Goal: Task Accomplishment & Management: Complete application form

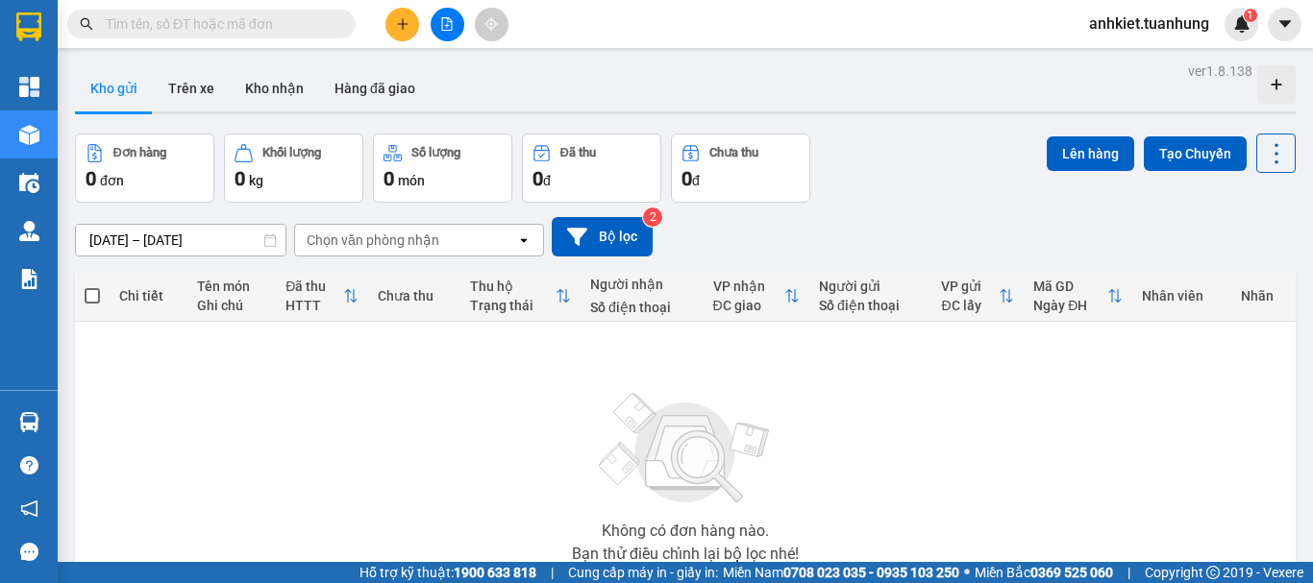
click at [398, 30] on icon "plus" at bounding box center [402, 23] width 13 height 13
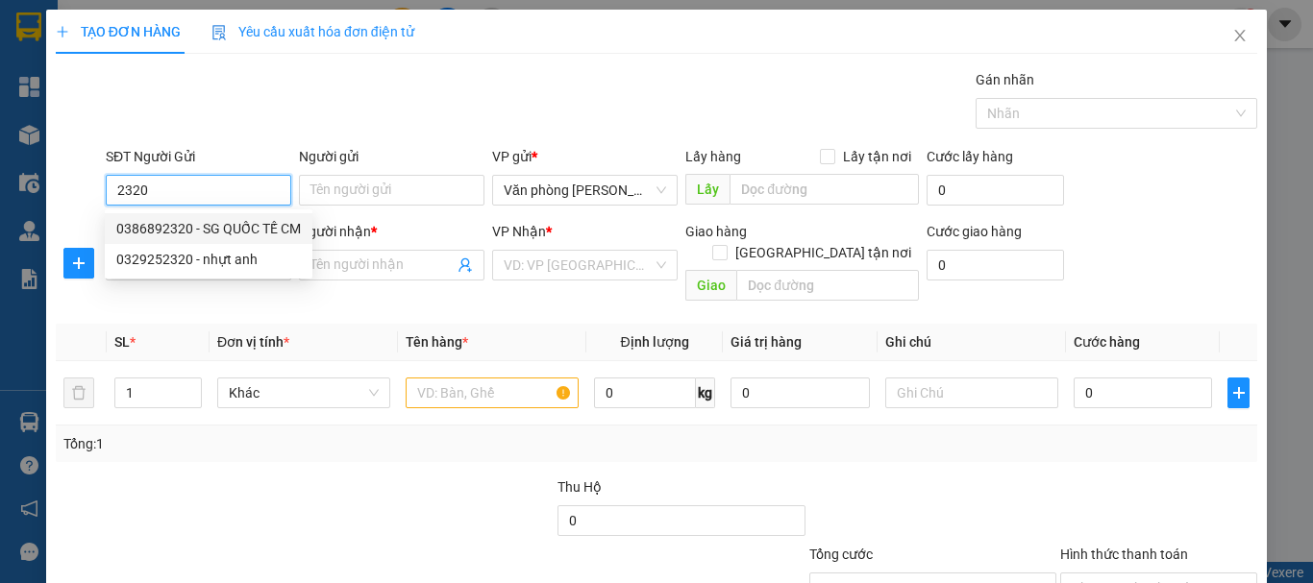
click at [194, 234] on div "0386892320 - SG QUỐC TẾ CM" at bounding box center [208, 228] width 185 height 21
type input "0386892320"
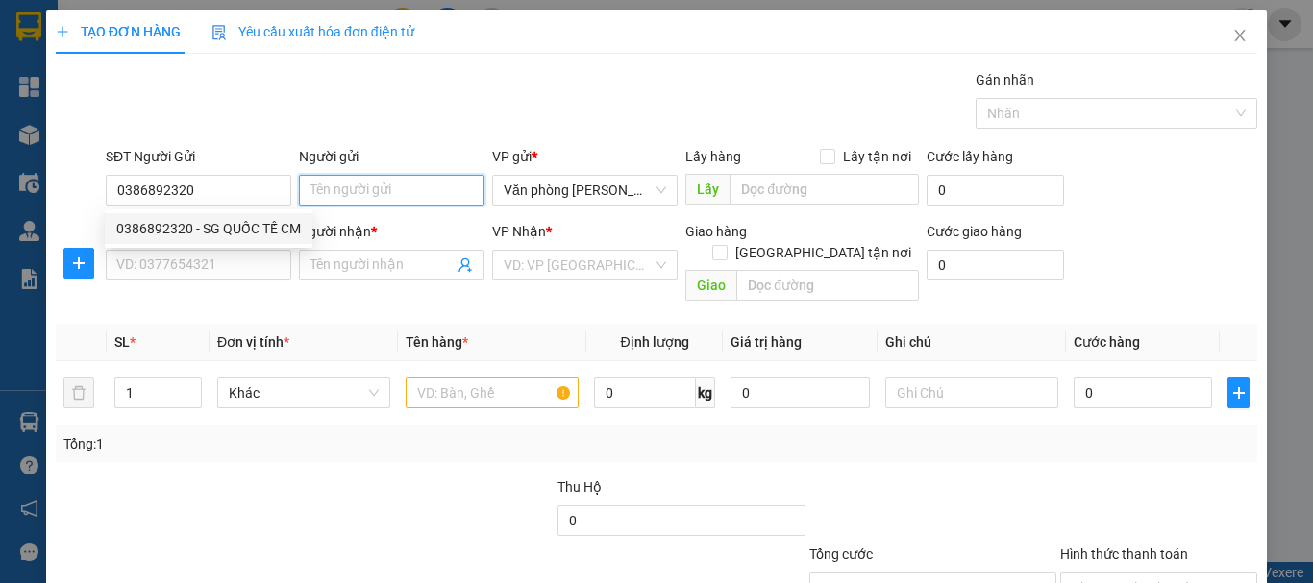
click at [419, 183] on input "Người gửi" at bounding box center [392, 190] width 186 height 31
type input "-"
type input "SG QUỐC TẾ CM"
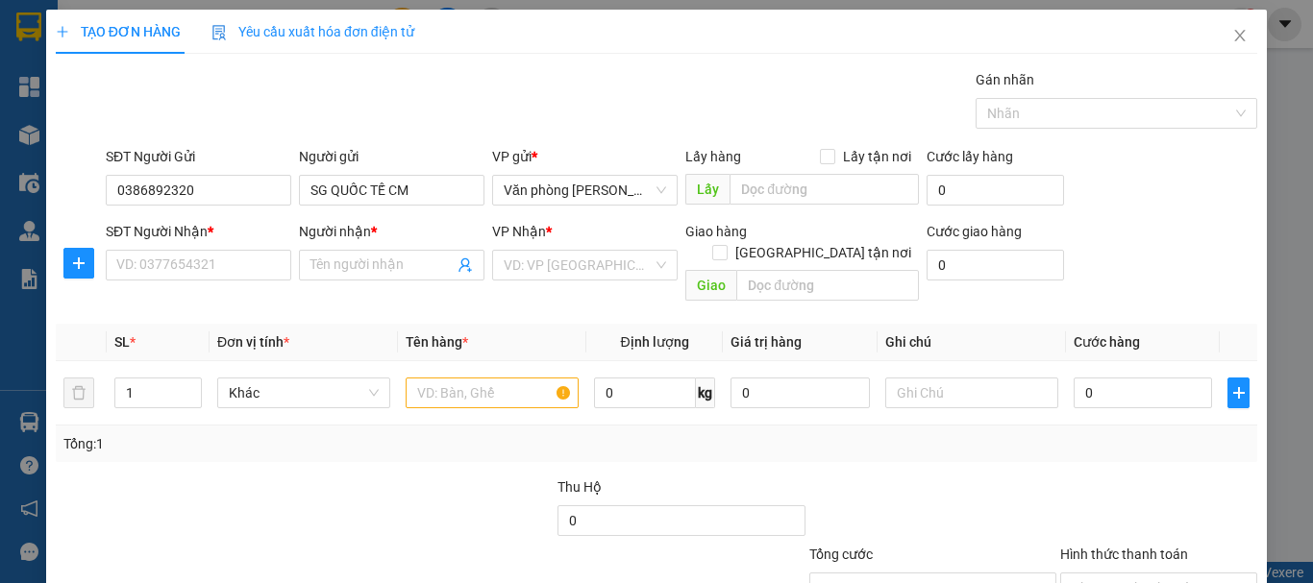
click at [186, 236] on div "SĐT Người Nhận *" at bounding box center [199, 231] width 186 height 21
click at [186, 250] on input "SĐT Người Nhận *" at bounding box center [199, 265] width 186 height 31
click at [186, 254] on input "SĐT Người Nhận *" at bounding box center [199, 265] width 186 height 31
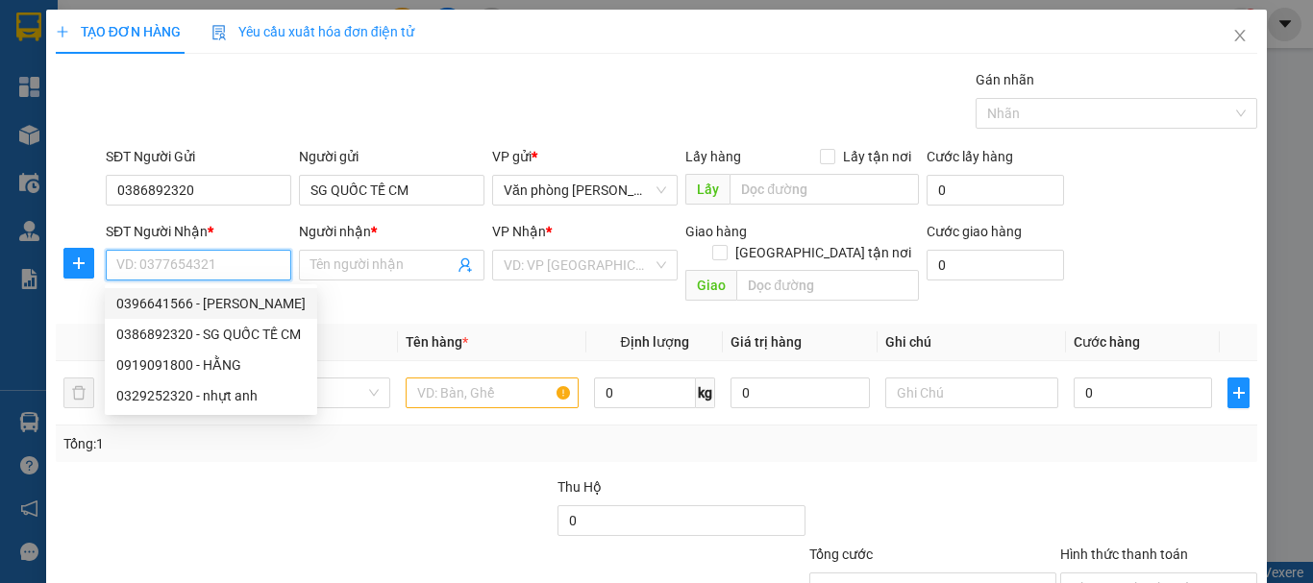
click at [242, 298] on div "0396641566 - [PERSON_NAME]" at bounding box center [210, 303] width 189 height 21
type input "0396641566"
type input "[PERSON_NAME]"
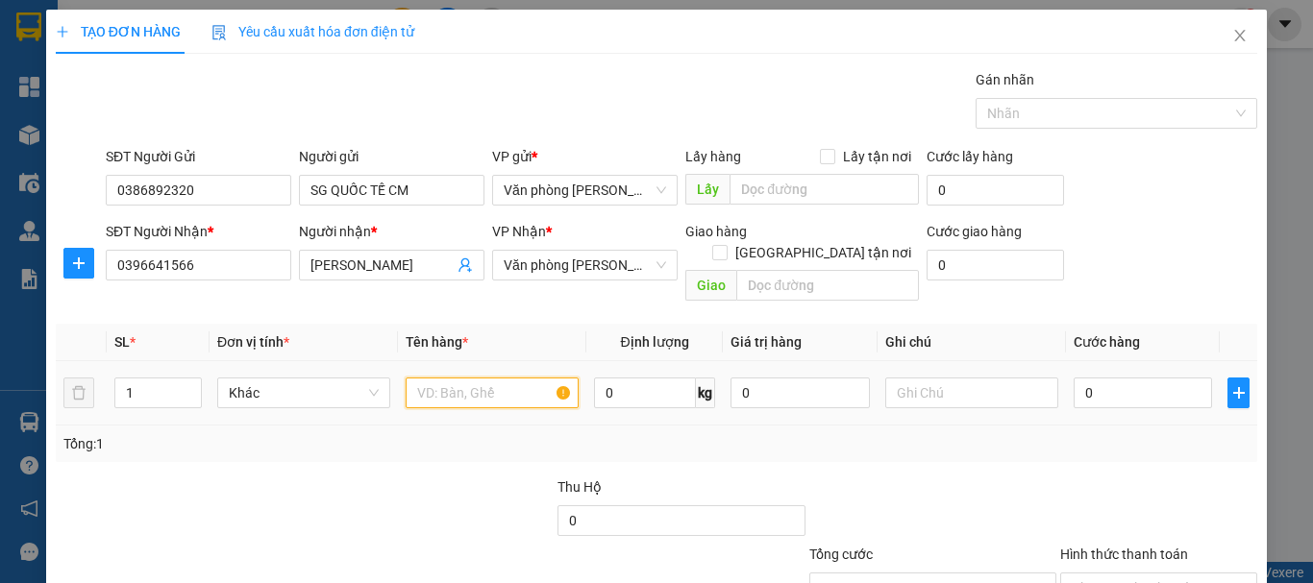
click at [474, 380] on input "text" at bounding box center [492, 393] width 173 height 31
type input "2 KIỆN"
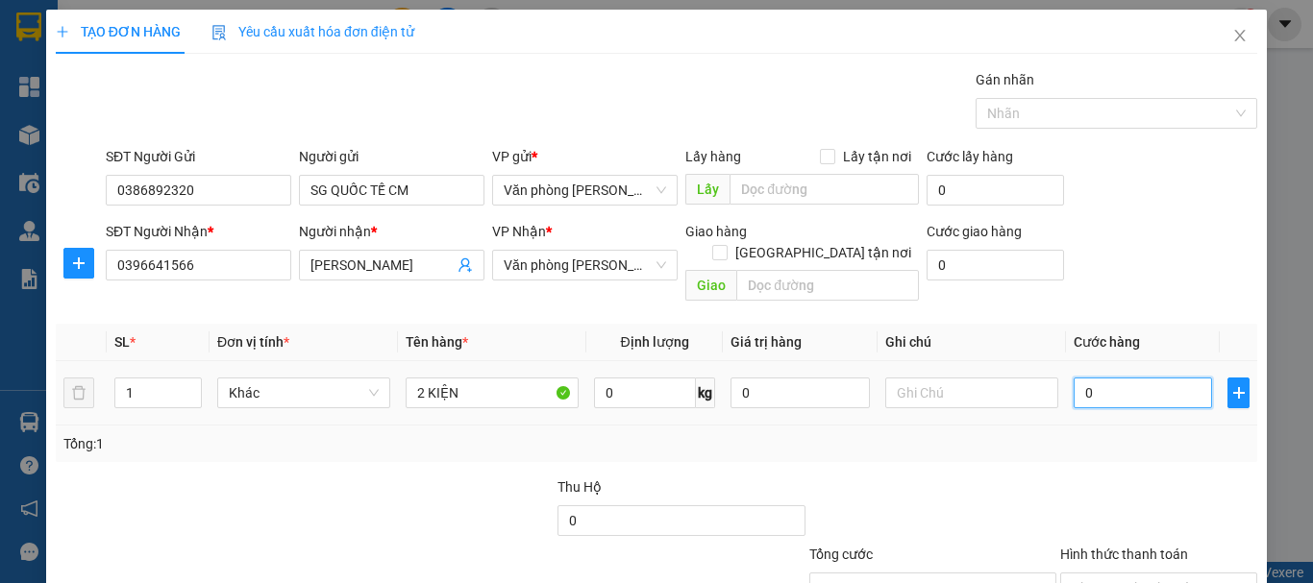
click at [1114, 378] on input "0" at bounding box center [1143, 393] width 138 height 31
type input "+7"
type input "7"
type input "+70"
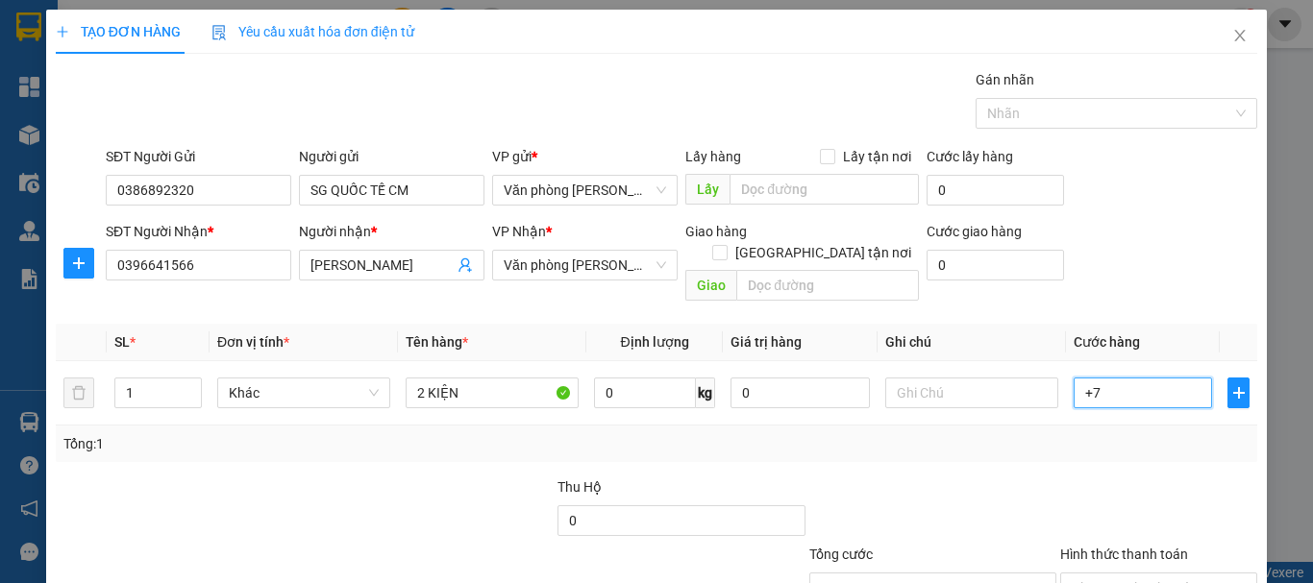
type input "70"
type input "+7"
type input "7"
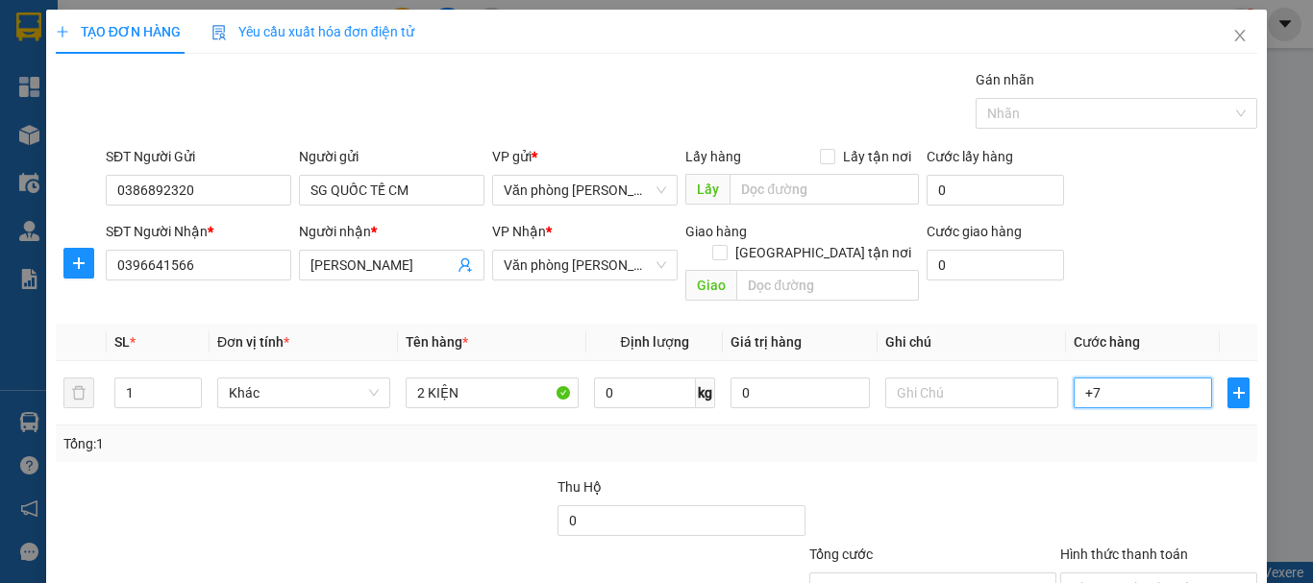
type input "+"
type input "0"
type input "+7"
type input "7"
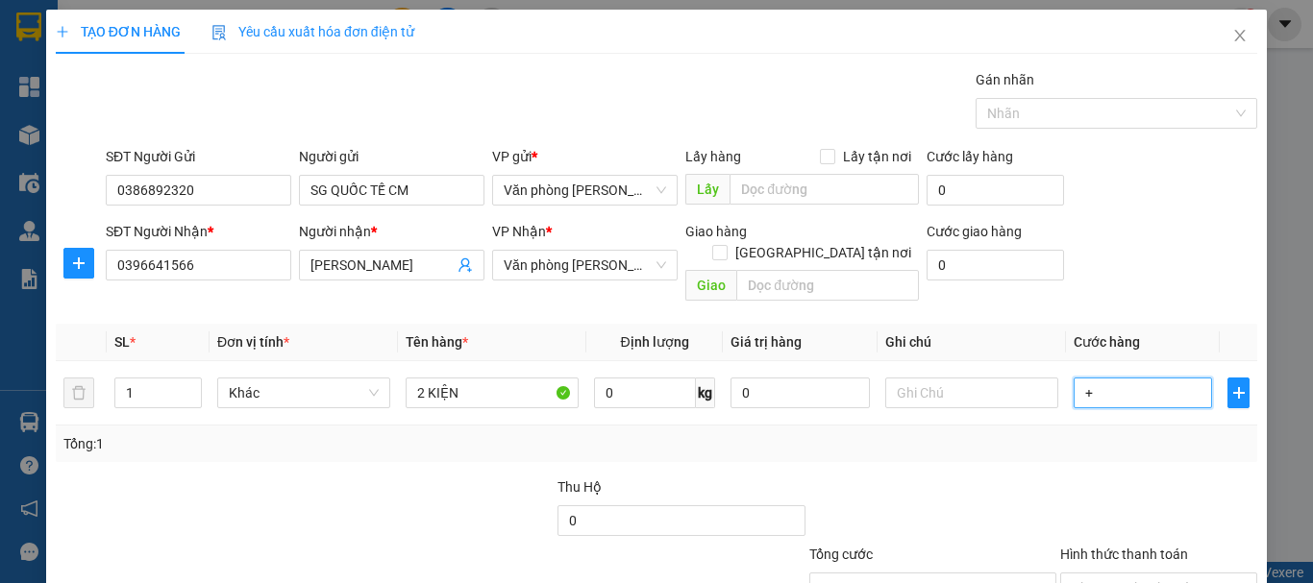
type input "7"
type input "+70"
type input "70"
click at [1156, 447] on div "Transit Pickup Surcharge Ids Transit Deliver Surcharge Ids Transit Deliver Surc…" at bounding box center [657, 382] width 1202 height 626
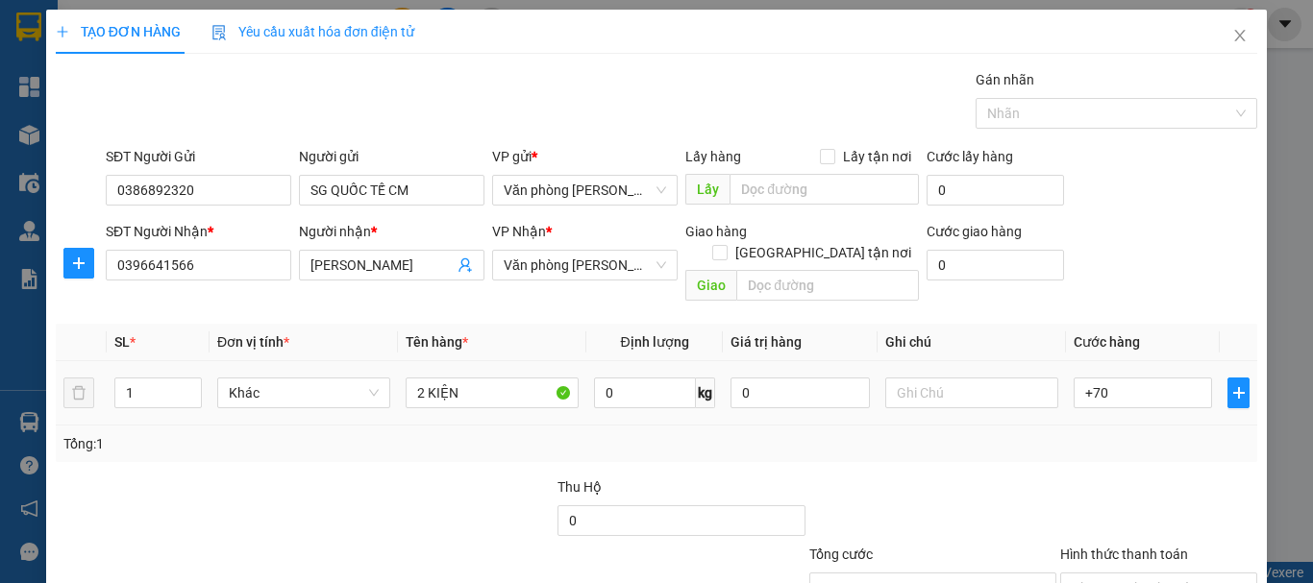
type input "70.000"
type input "2"
click at [186, 383] on span "up" at bounding box center [192, 389] width 12 height 12
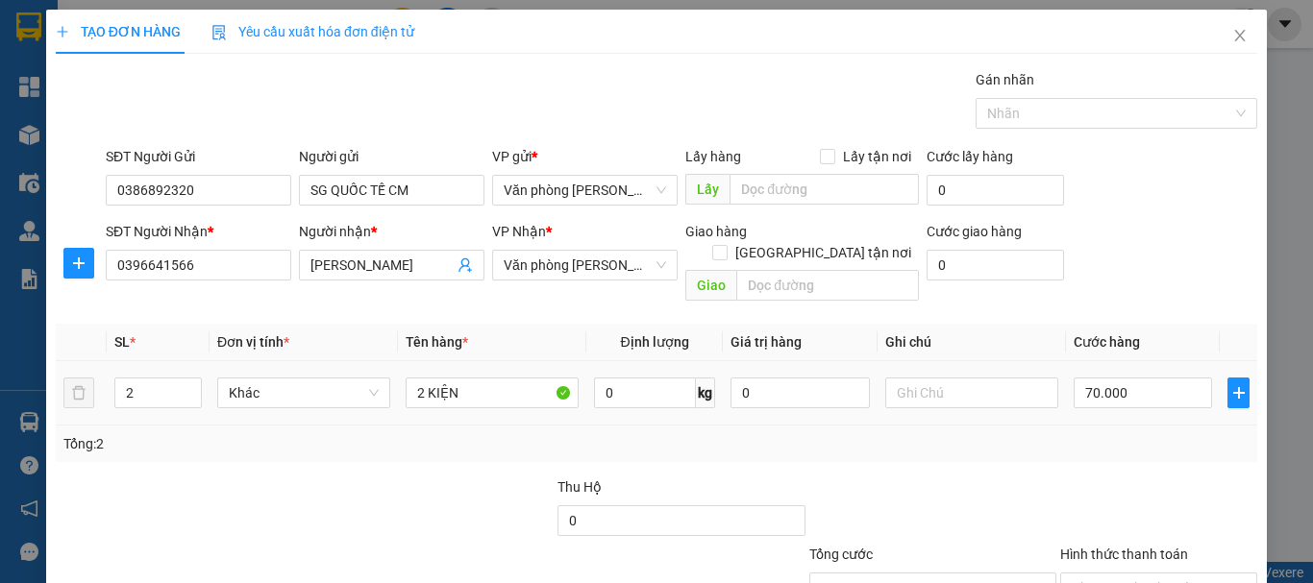
drag, startPoint x: 757, startPoint y: 404, endPoint x: 939, endPoint y: 404, distance: 182.6
click at [771, 404] on td "0" at bounding box center [800, 393] width 154 height 64
type input "0"
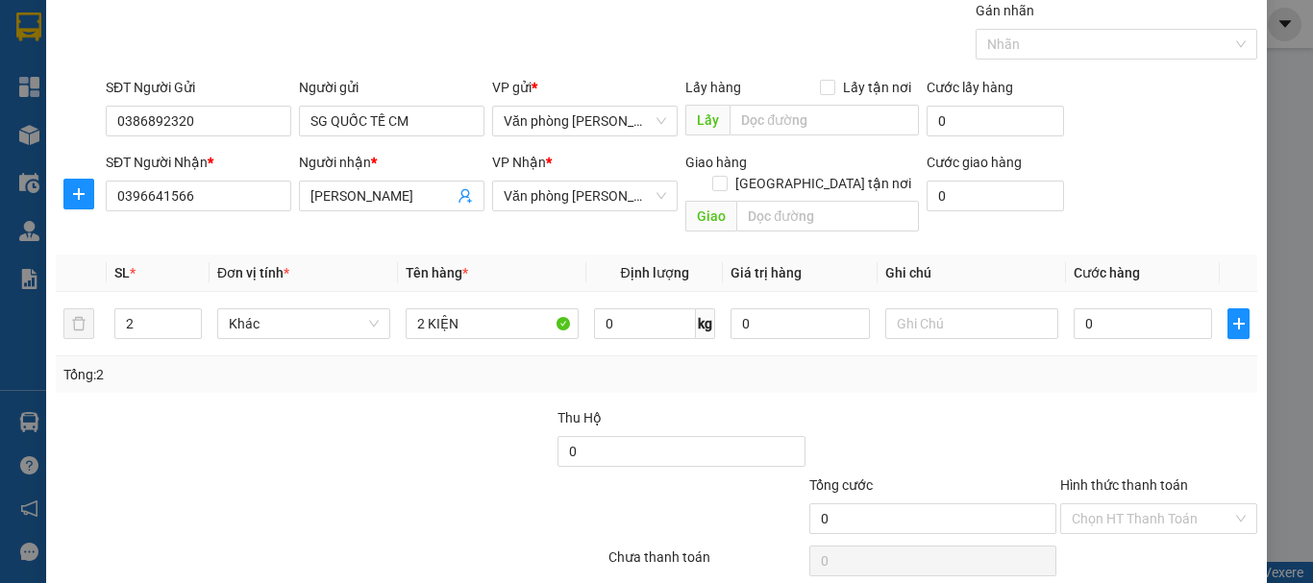
scroll to position [128, 0]
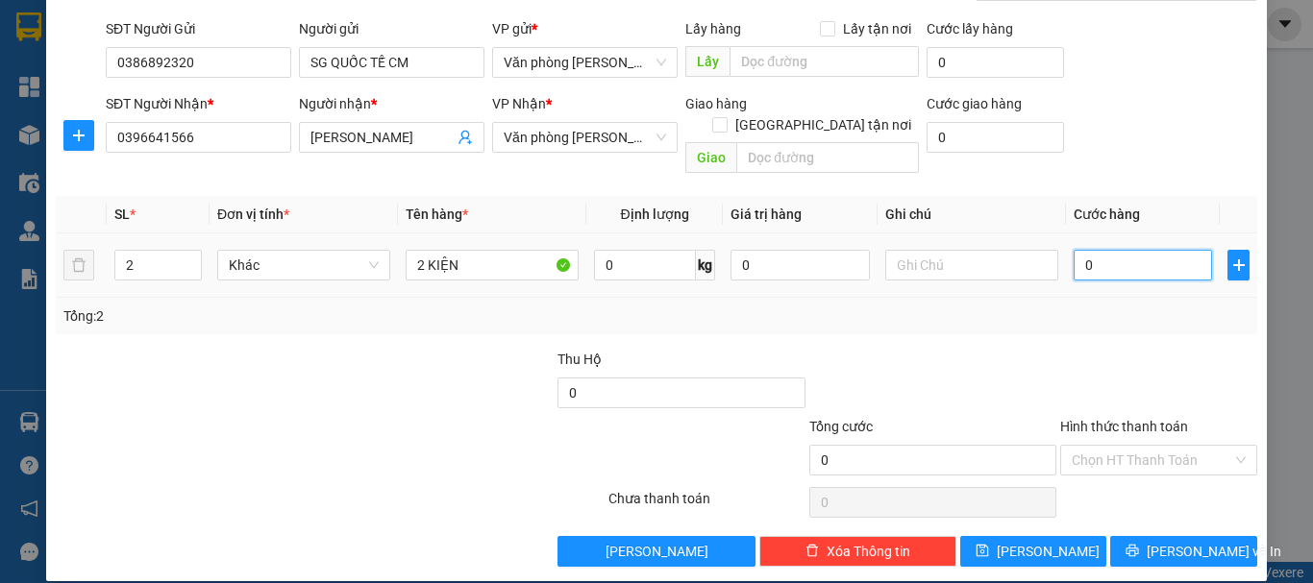
click at [1096, 250] on input "0" at bounding box center [1143, 265] width 138 height 31
type input "+7"
type input "7"
type input "+70"
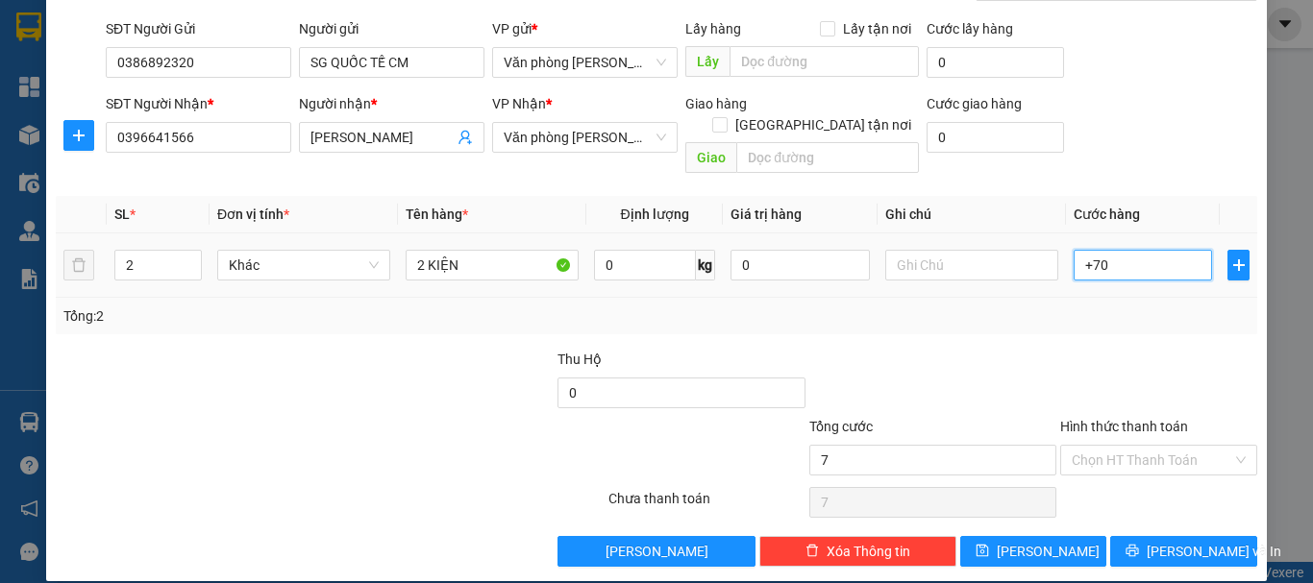
type input "70"
click at [1092, 349] on div at bounding box center [1158, 382] width 201 height 67
type input "70.000"
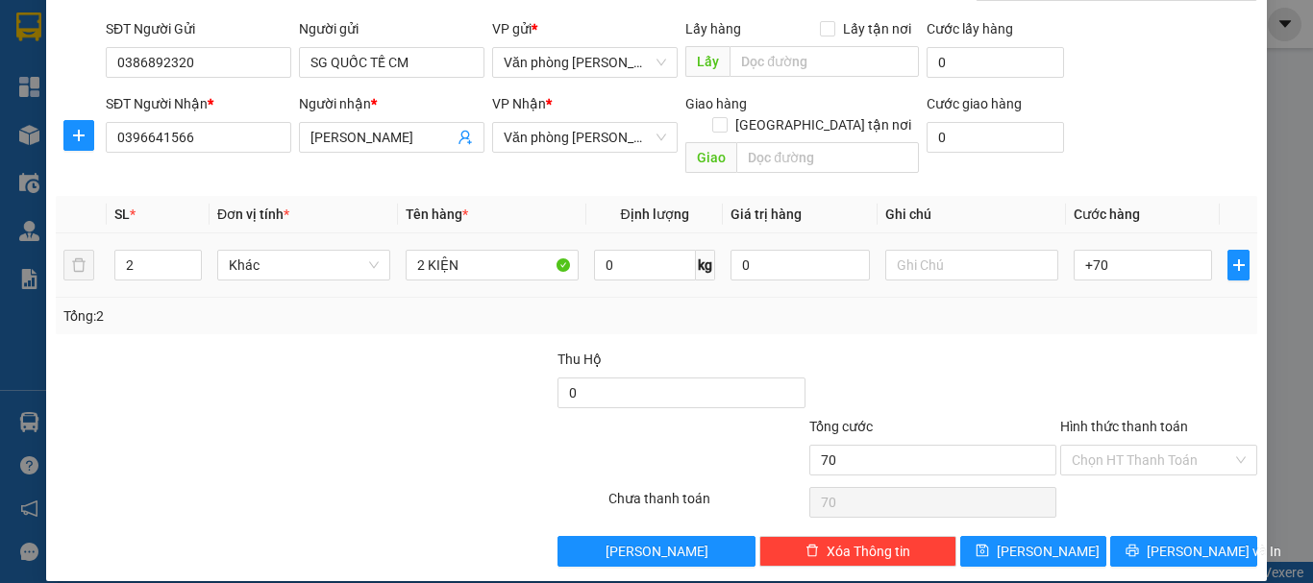
type input "70.000"
click at [1165, 541] on span "[PERSON_NAME] và In" at bounding box center [1214, 551] width 135 height 21
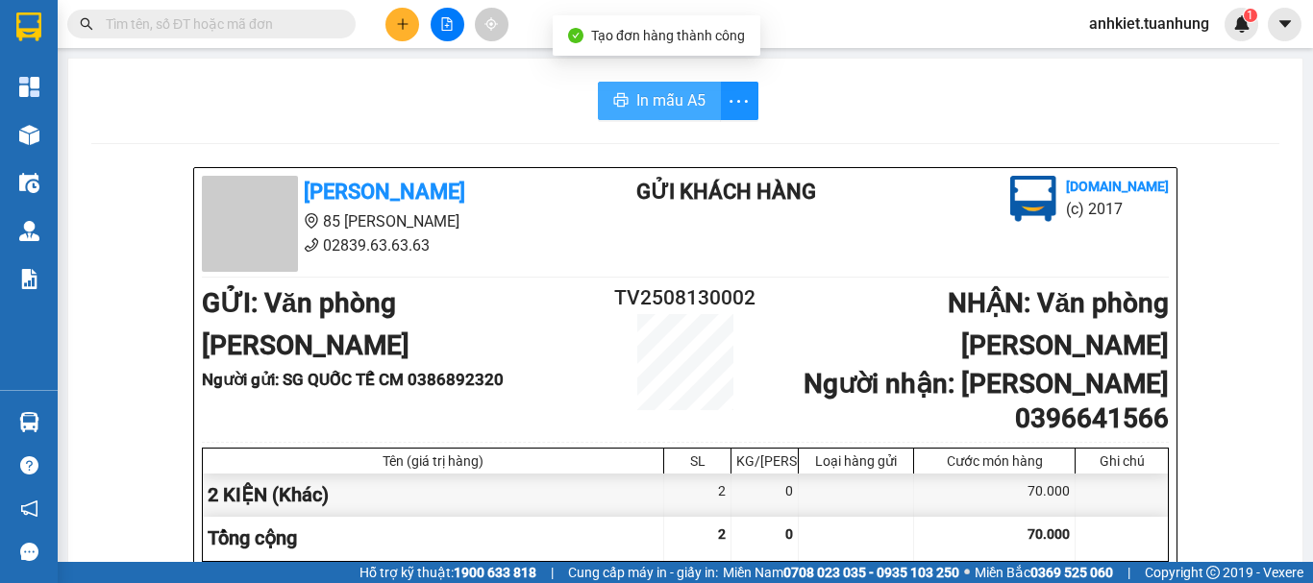
click at [623, 110] on button "In mẫu A5" at bounding box center [659, 101] width 123 height 38
click at [651, 107] on span "In mẫu A5" at bounding box center [670, 100] width 69 height 24
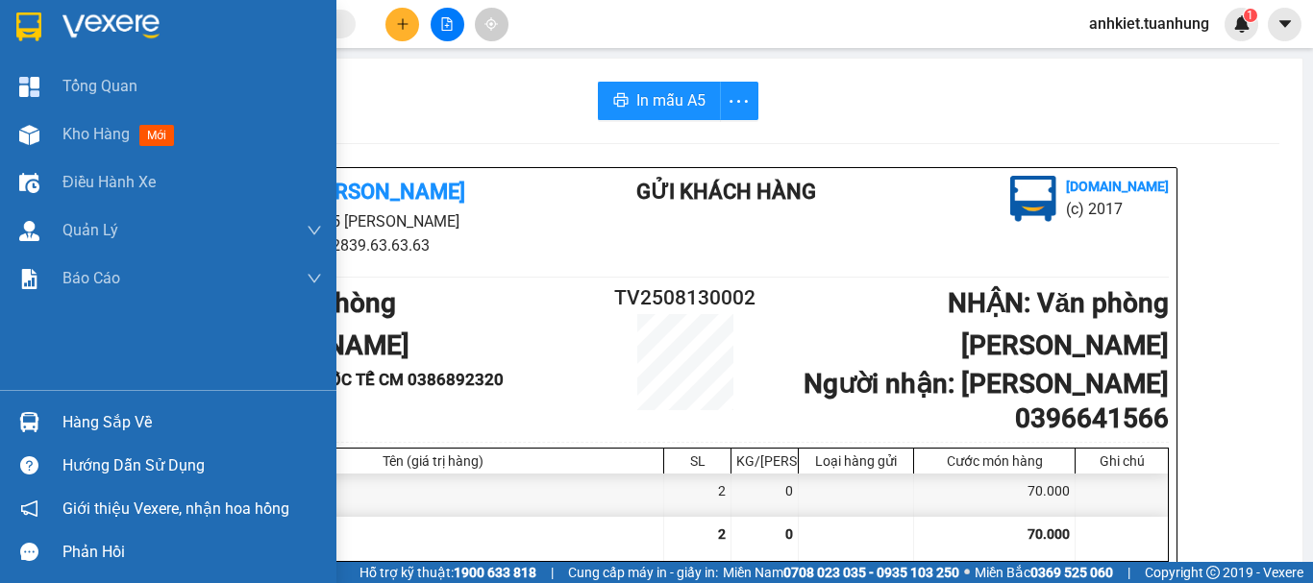
click at [76, 421] on div "Hàng sắp về" at bounding box center [192, 423] width 260 height 29
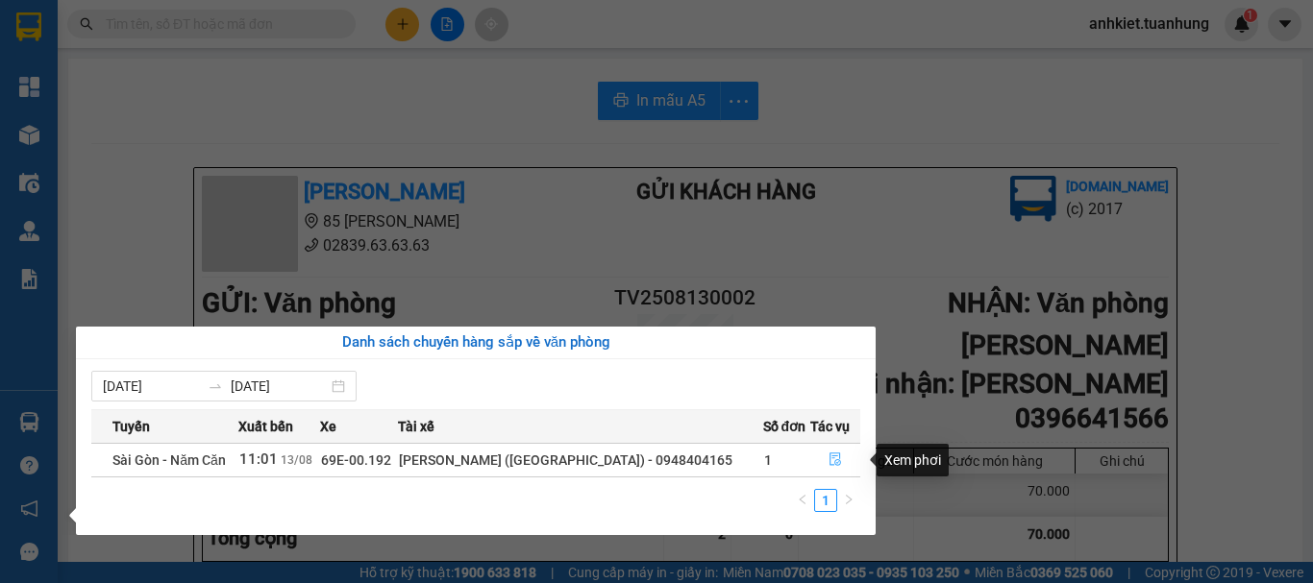
click at [834, 463] on icon "file-done" at bounding box center [835, 459] width 13 height 13
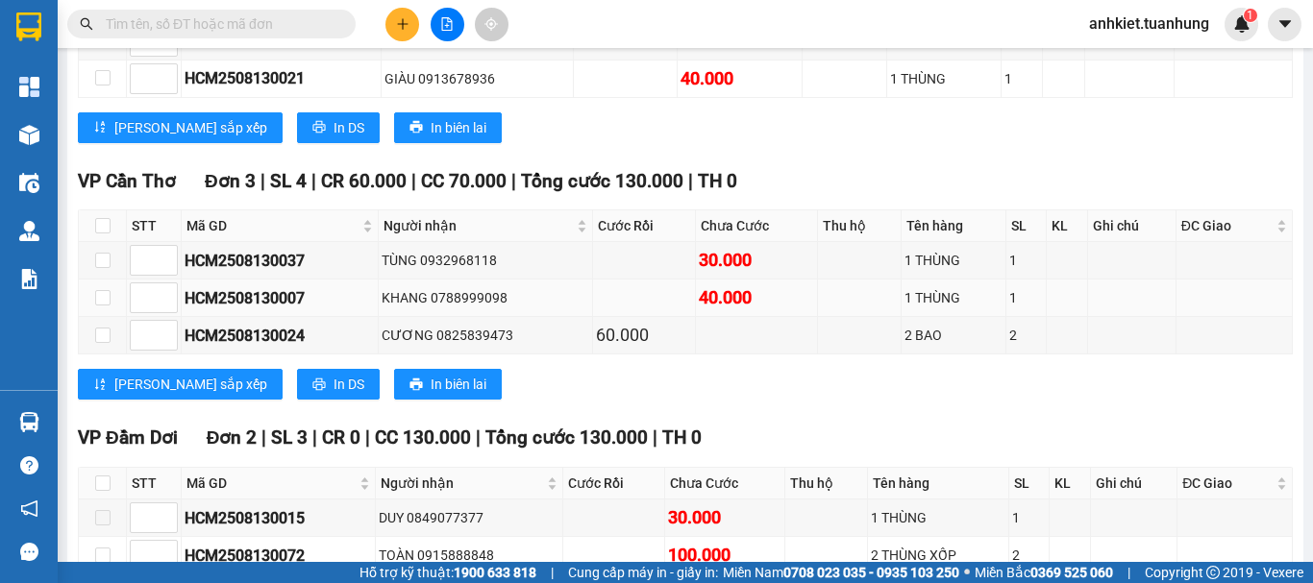
scroll to position [5025, 0]
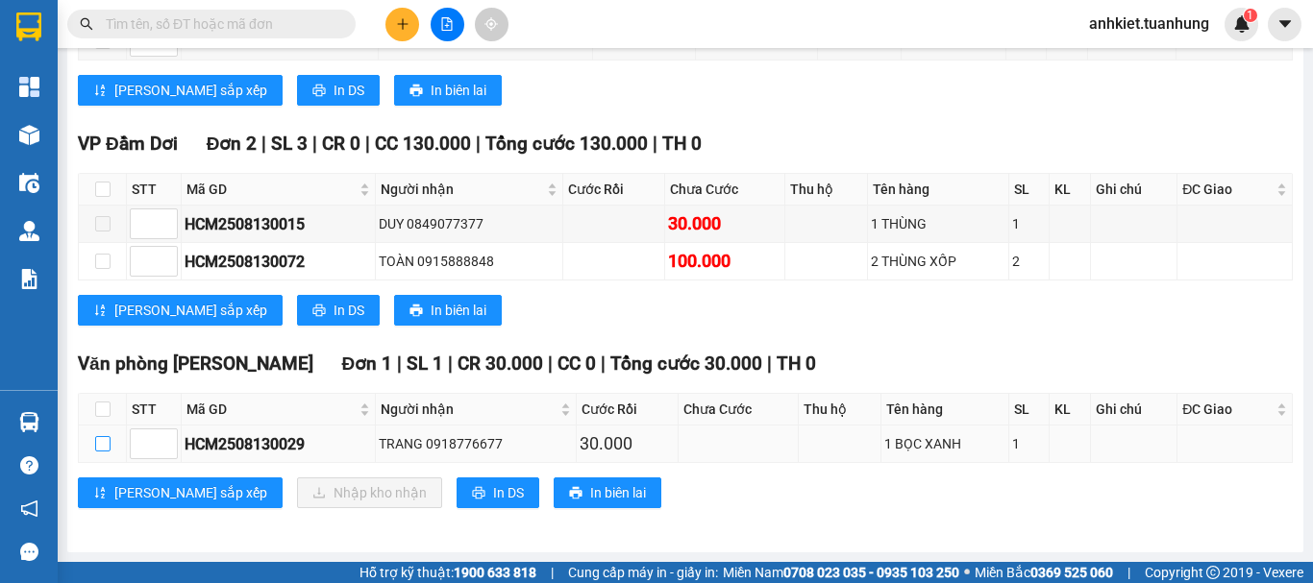
click at [98, 452] on label at bounding box center [102, 444] width 15 height 21
click at [98, 452] on input "checkbox" at bounding box center [102, 443] width 15 height 15
checkbox input "true"
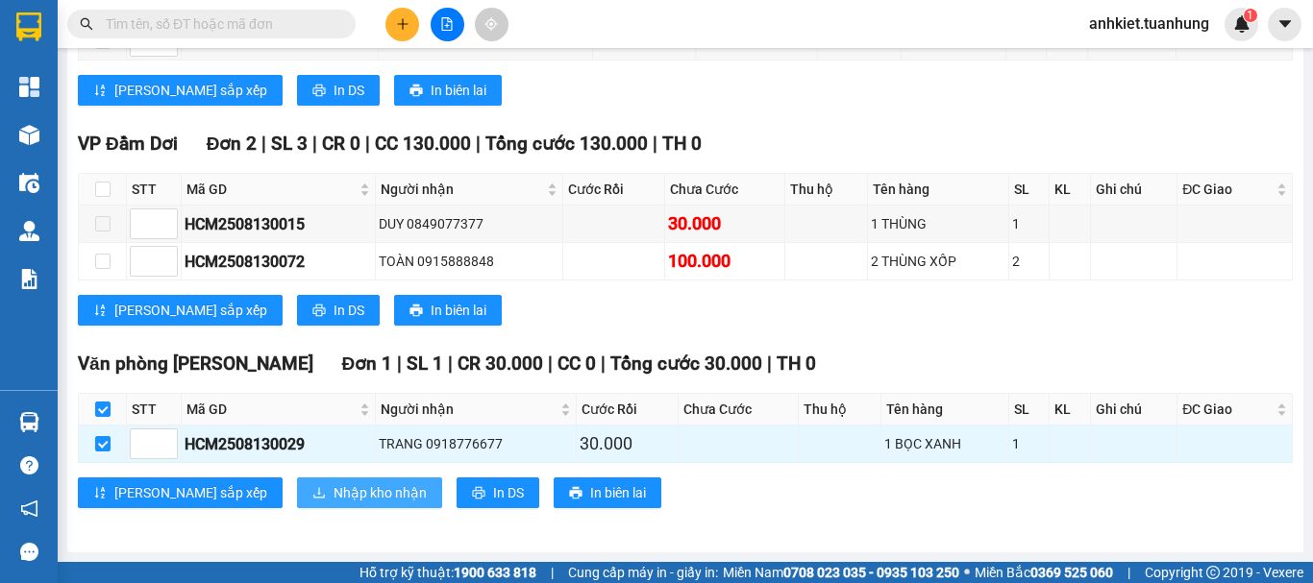
checkbox input "true"
click at [334, 491] on span "Nhập kho nhận" at bounding box center [380, 493] width 93 height 21
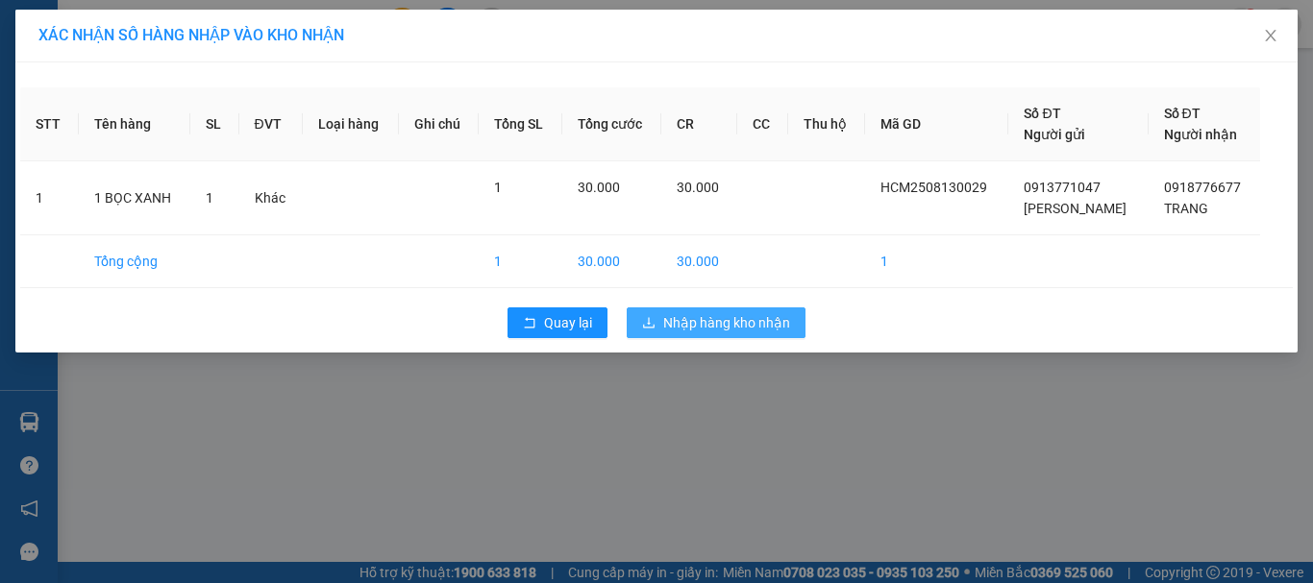
click at [737, 335] on button "Nhập hàng kho nhận" at bounding box center [716, 323] width 179 height 31
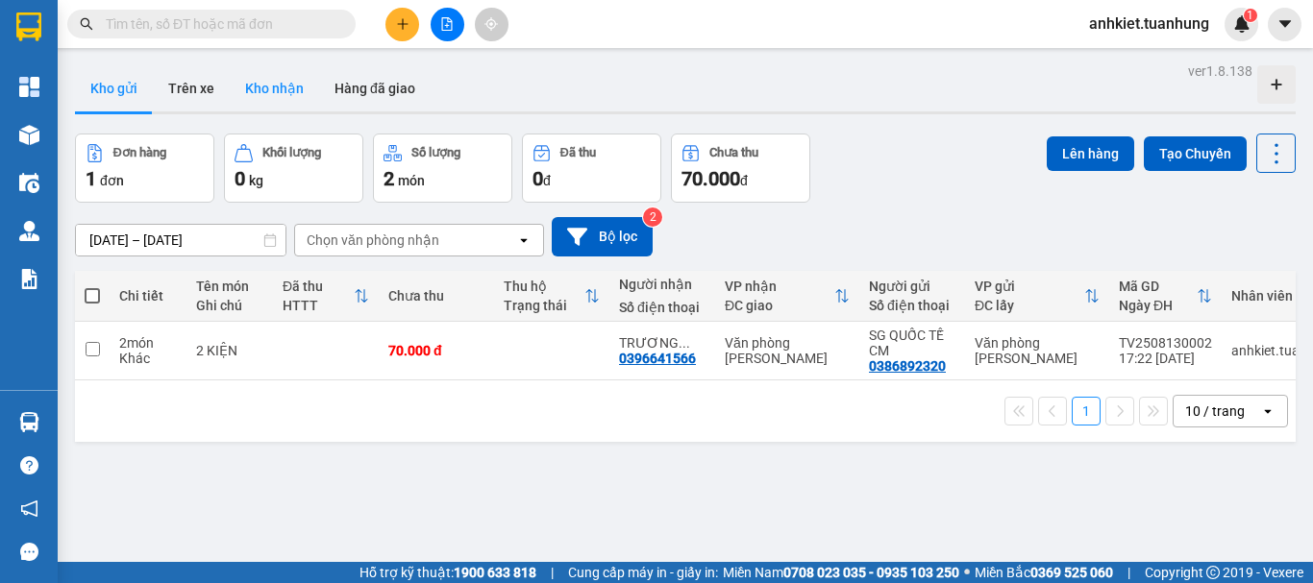
click at [278, 89] on button "Kho nhận" at bounding box center [274, 88] width 89 height 46
click at [258, 80] on button "Kho nhận" at bounding box center [274, 88] width 89 height 46
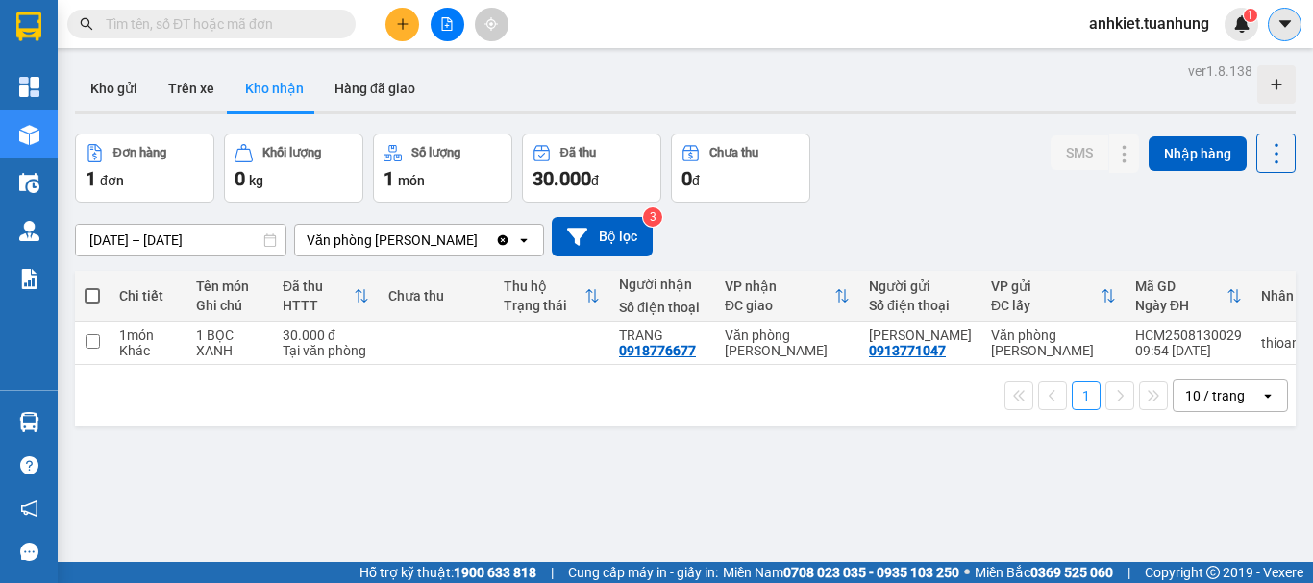
click at [1287, 18] on icon "caret-down" at bounding box center [1285, 23] width 17 height 17
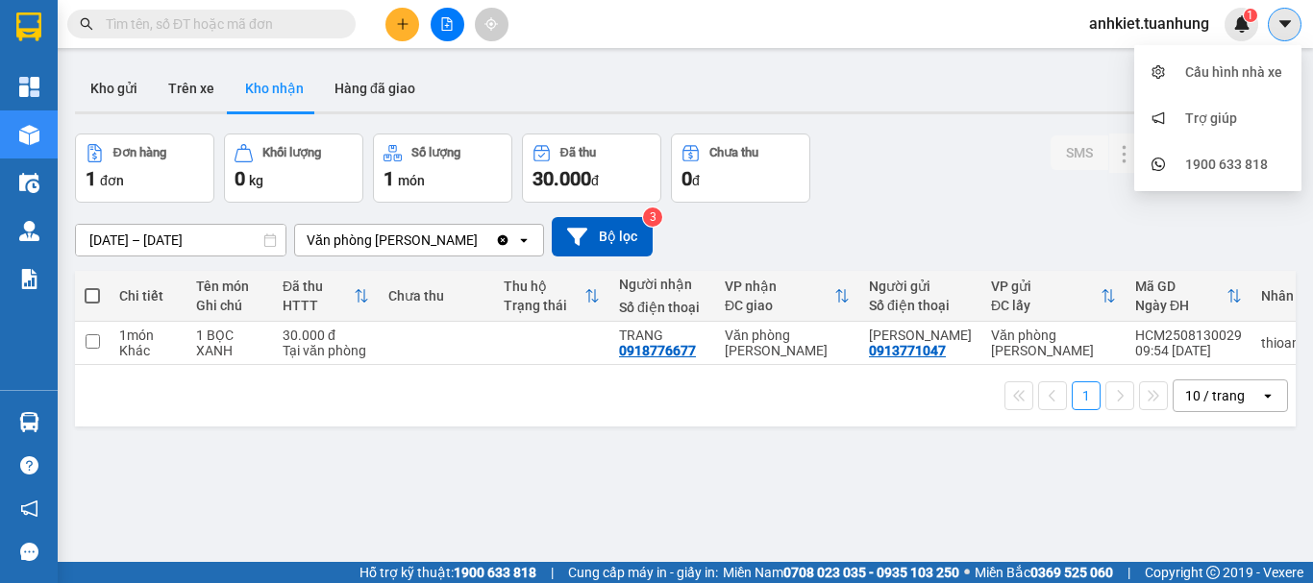
click at [1287, 18] on icon "caret-down" at bounding box center [1285, 23] width 17 height 17
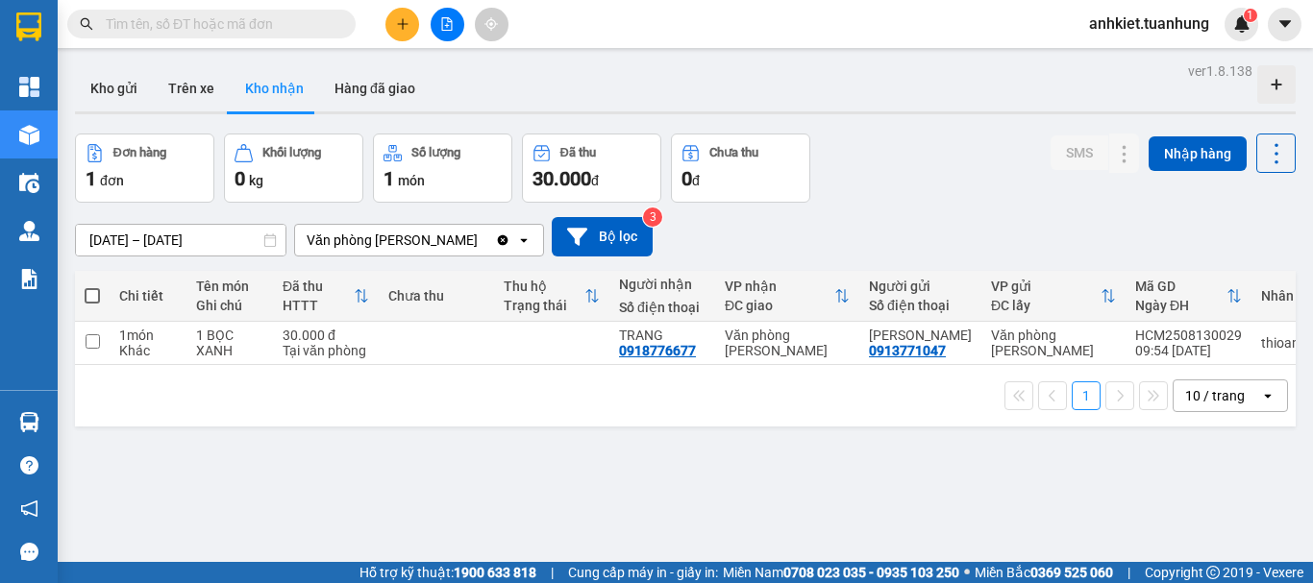
click at [389, 26] on button at bounding box center [402, 25] width 34 height 34
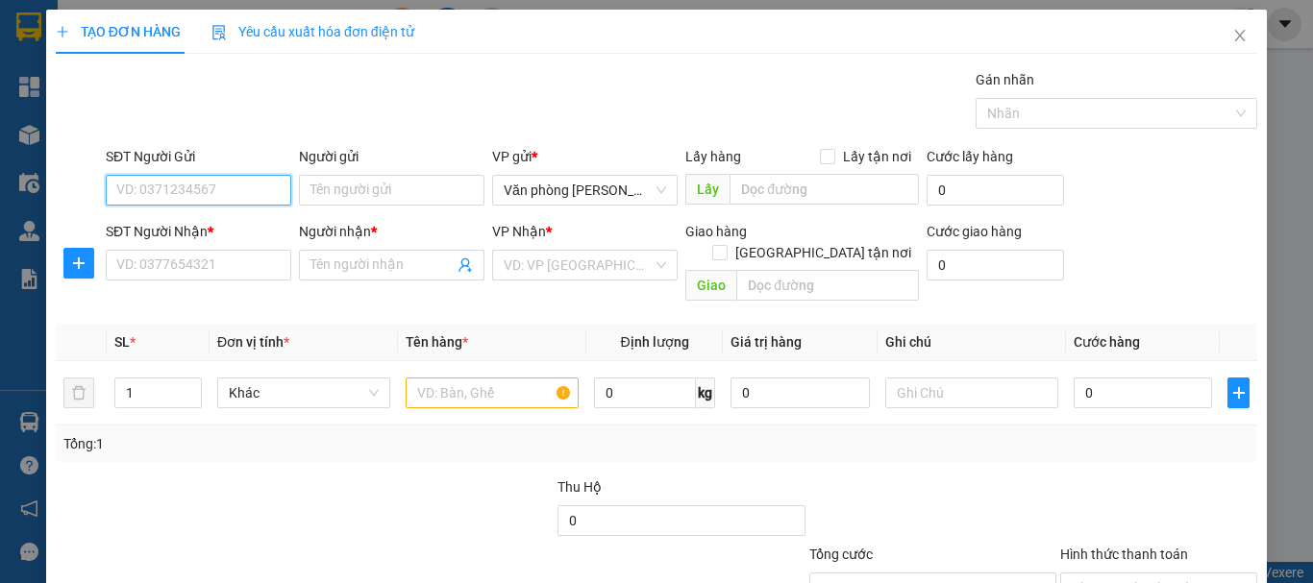
click at [235, 199] on input "SĐT Người Gửi" at bounding box center [199, 190] width 186 height 31
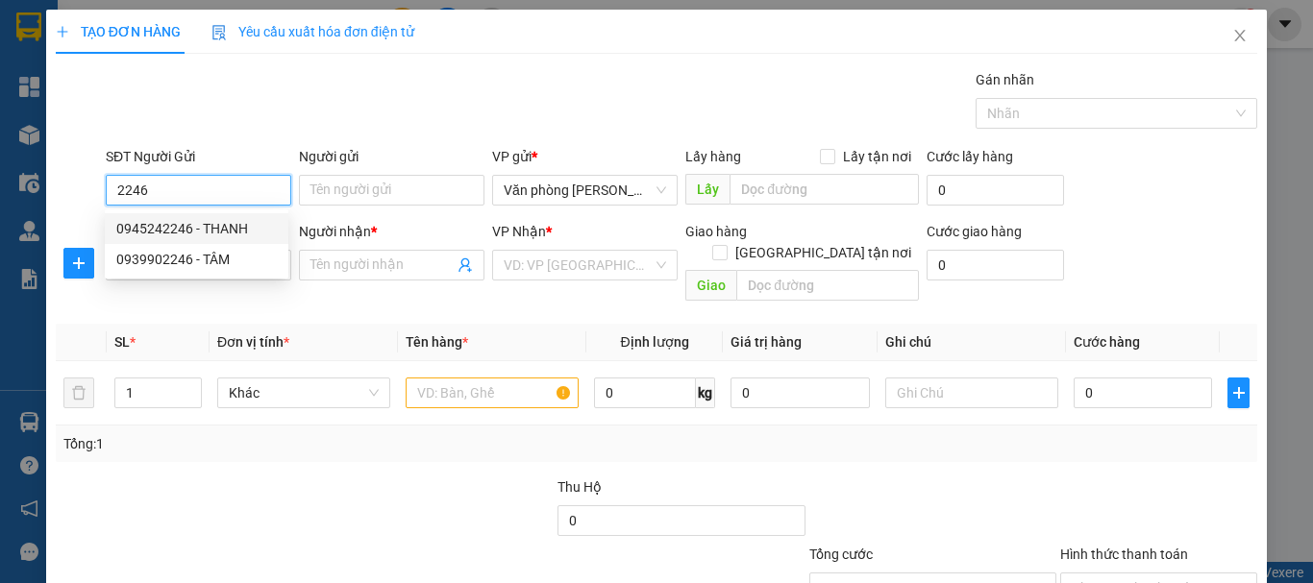
click at [225, 233] on div "0945242246 - THANH" at bounding box center [196, 228] width 161 height 21
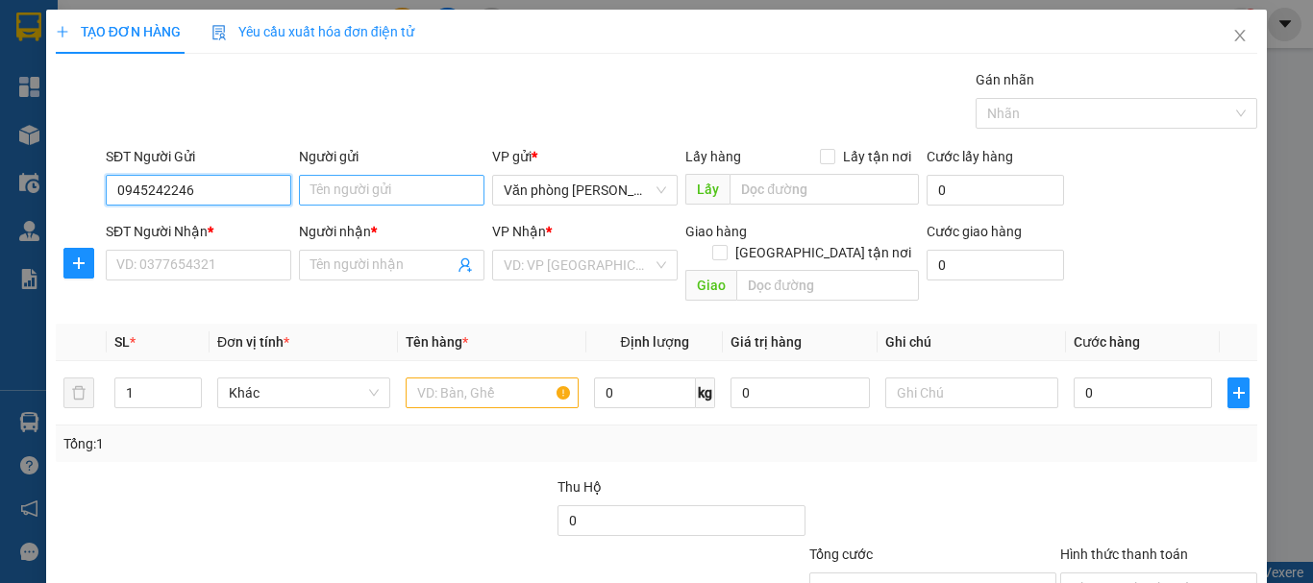
type input "0945242246"
click at [335, 189] on input "Người gửi" at bounding box center [392, 190] width 186 height 31
type input "/"
type input "THANH"
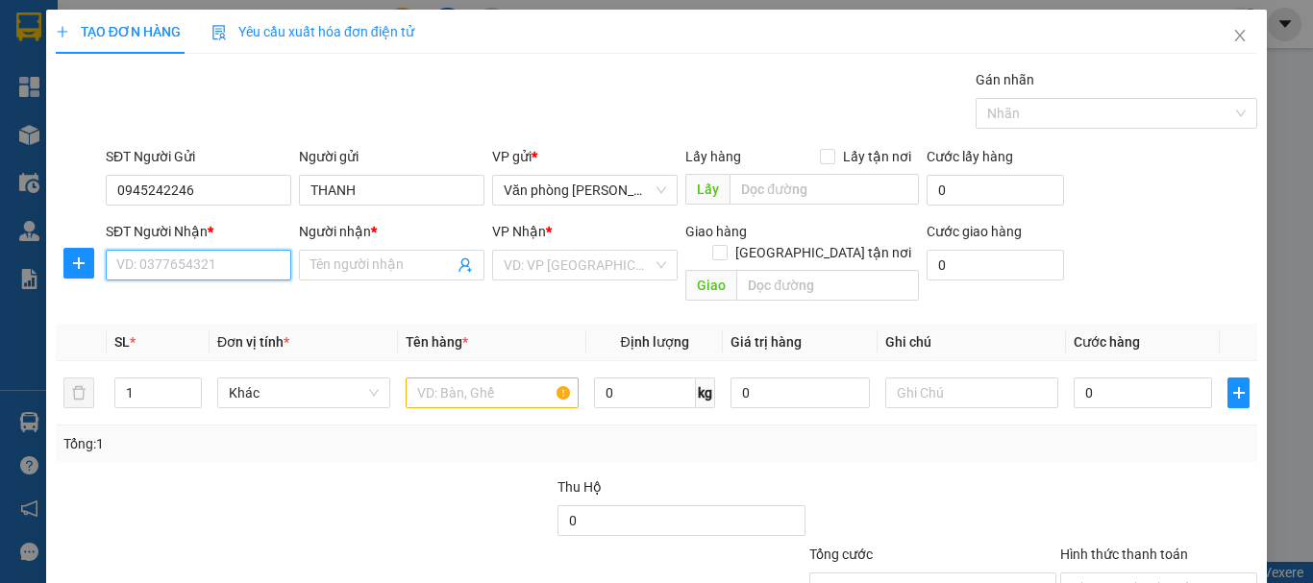
click at [204, 265] on input "SĐT Người Nhận *" at bounding box center [199, 265] width 186 height 31
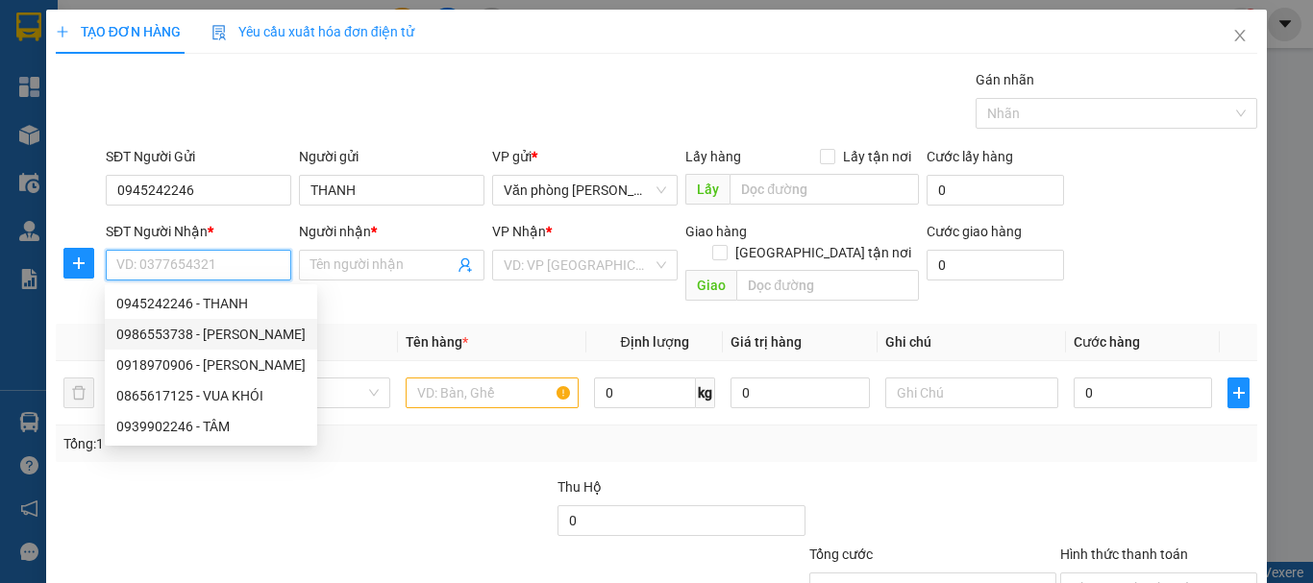
click at [178, 335] on div "0986553738 - HÀ" at bounding box center [210, 334] width 189 height 21
type input "0986553738"
type input "HÀ"
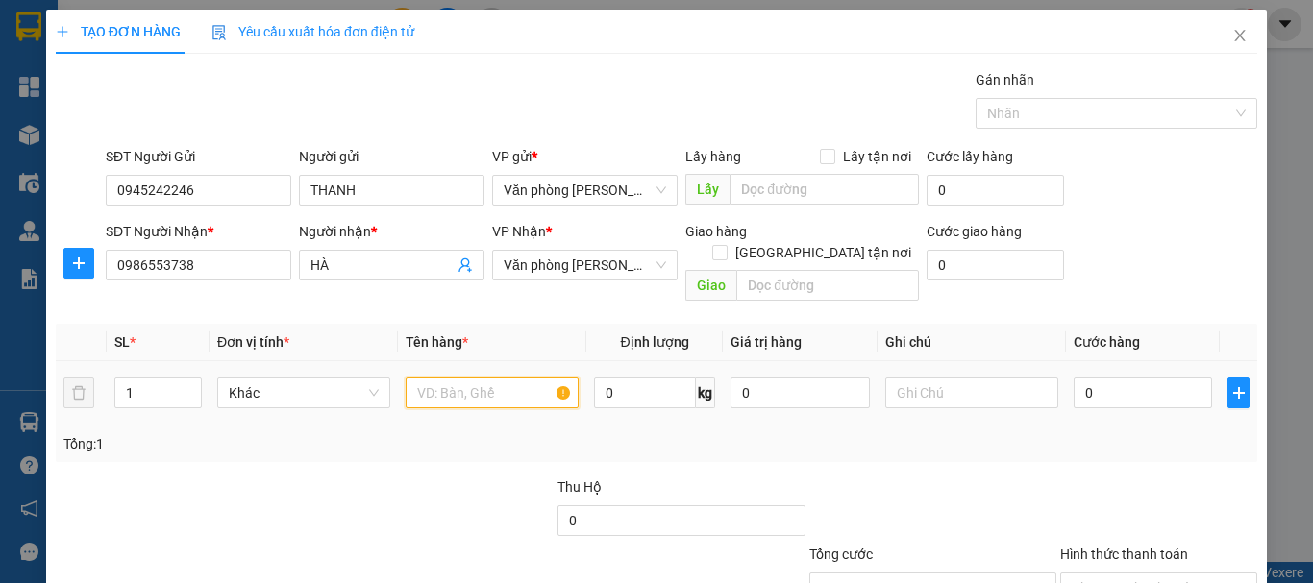
click at [427, 378] on input "text" at bounding box center [492, 393] width 173 height 31
type input "+"
type input "1 THÙNG"
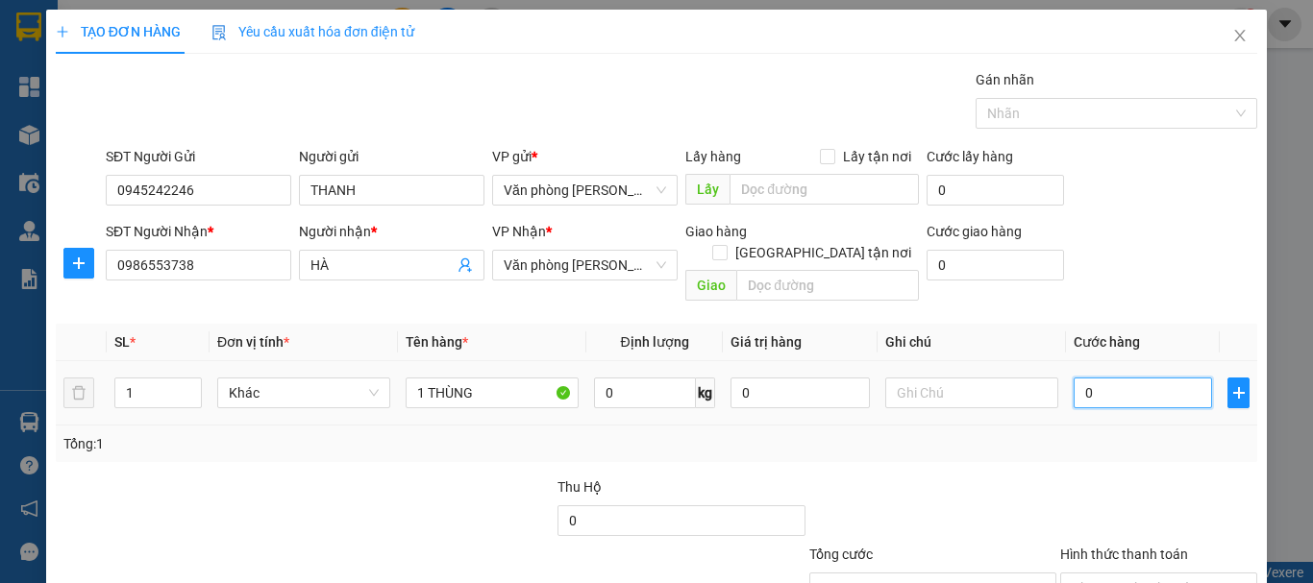
click at [1081, 378] on input "0" at bounding box center [1143, 393] width 138 height 31
type input "+4"
type input "4"
type input "+40"
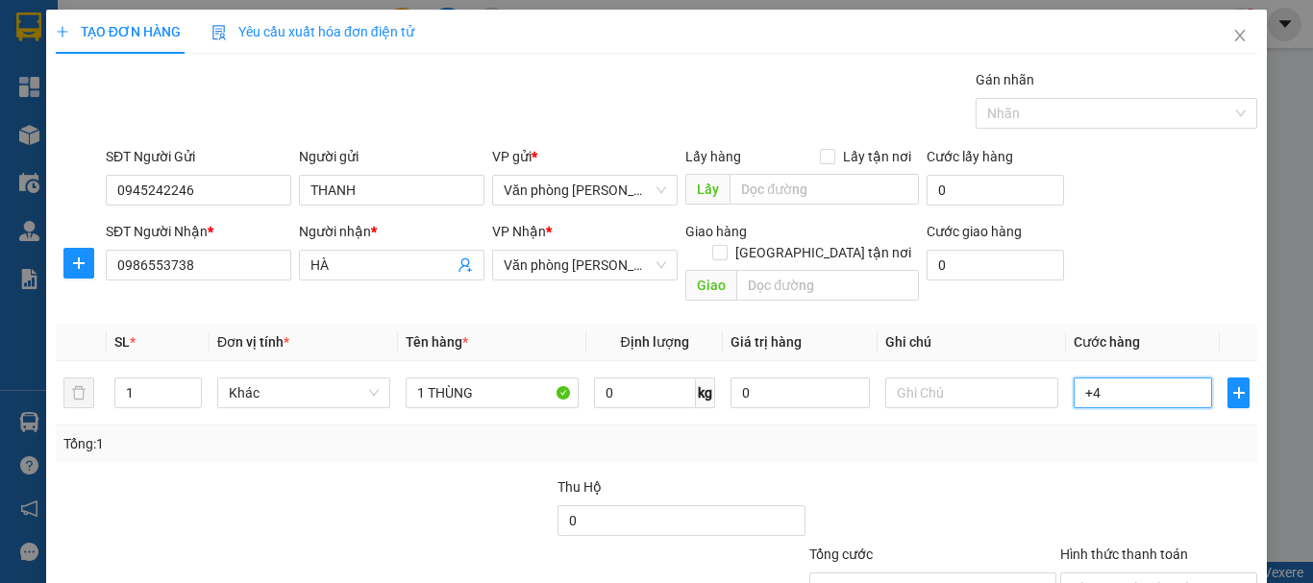
type input "40"
click at [1073, 438] on div "Tổng: 1" at bounding box center [657, 444] width 1202 height 37
type input "40.000"
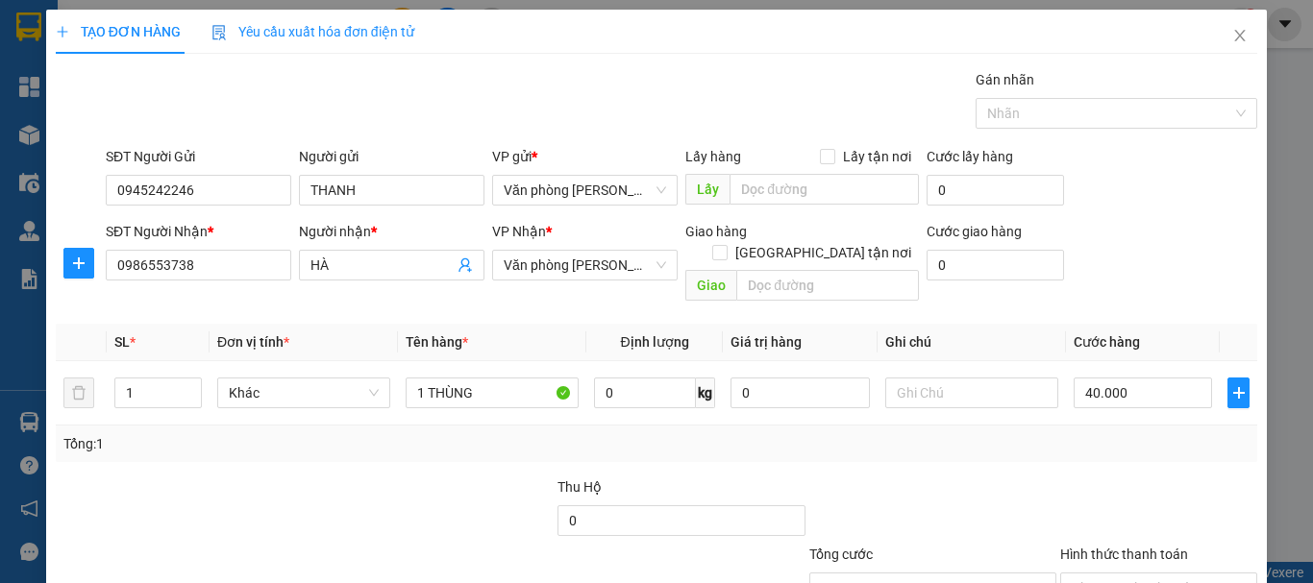
scroll to position [128, 0]
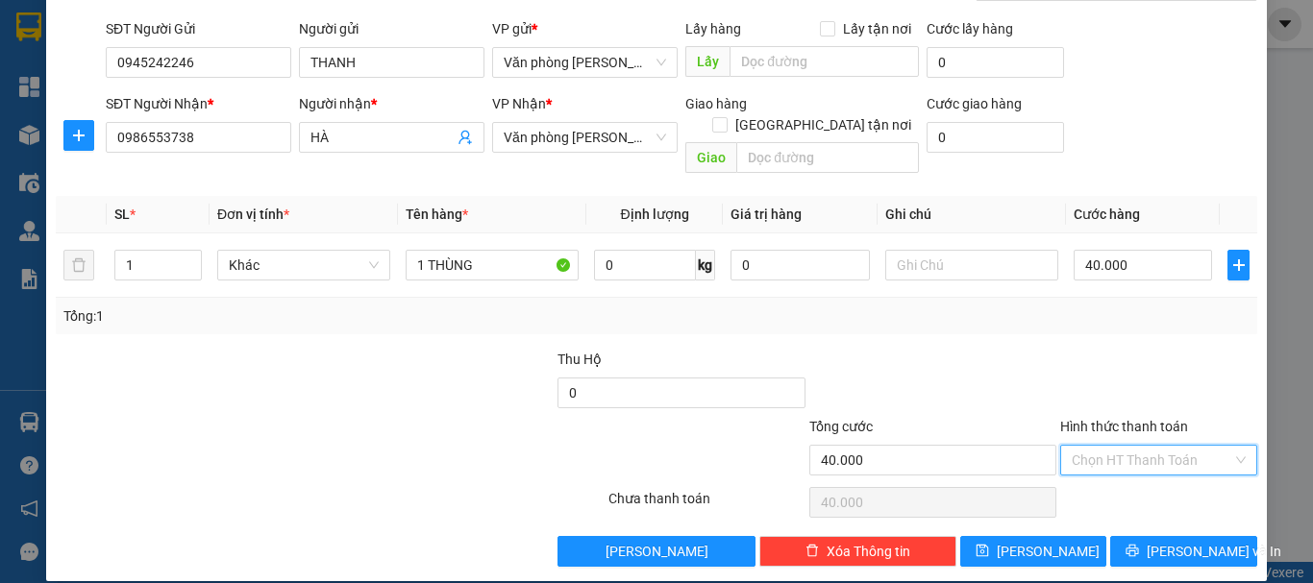
click at [1131, 446] on input "Hình thức thanh toán" at bounding box center [1152, 460] width 161 height 29
click at [1118, 484] on div "Tại văn phòng" at bounding box center [1147, 477] width 172 height 21
type input "0"
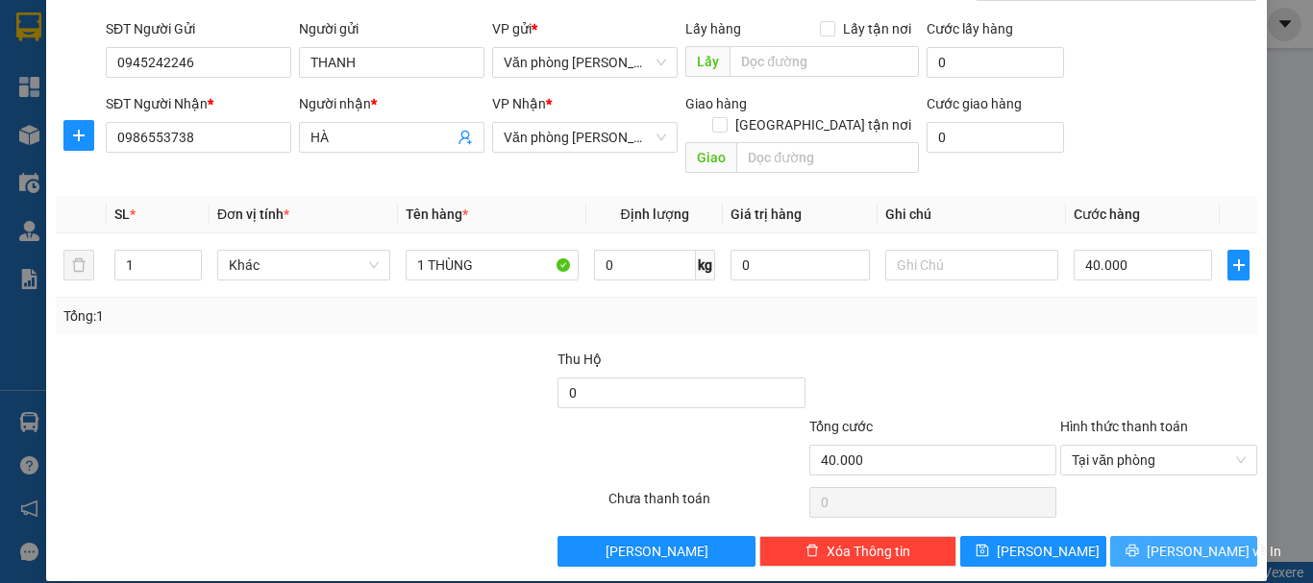
click at [1164, 541] on span "[PERSON_NAME] và In" at bounding box center [1214, 551] width 135 height 21
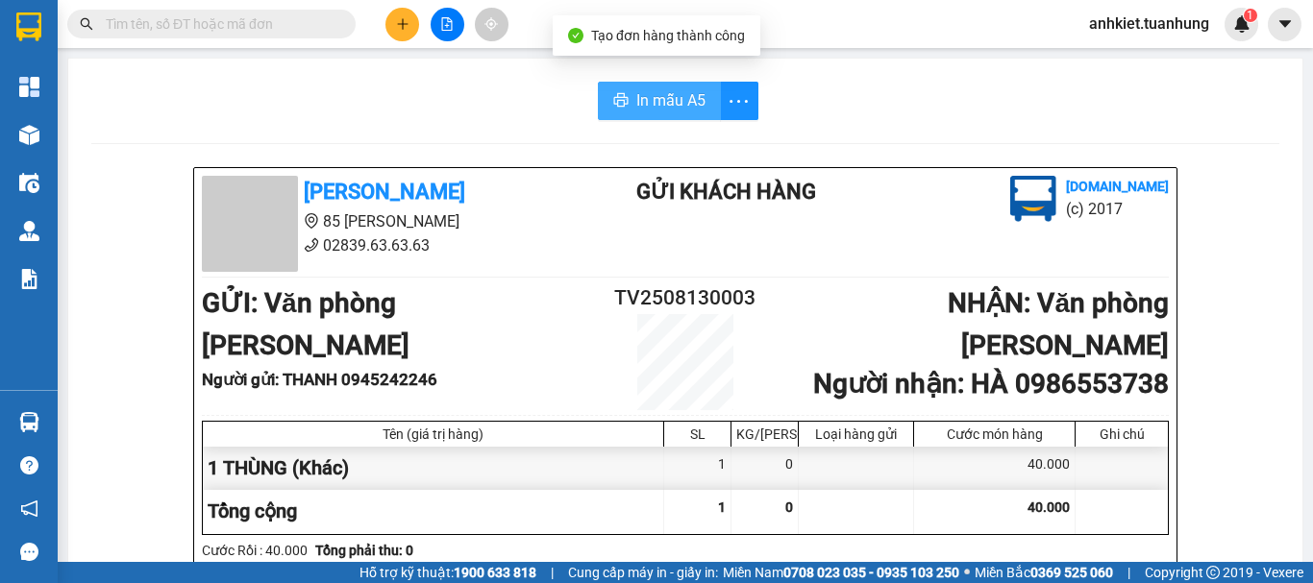
click at [636, 99] on span "In mẫu A5" at bounding box center [670, 100] width 69 height 24
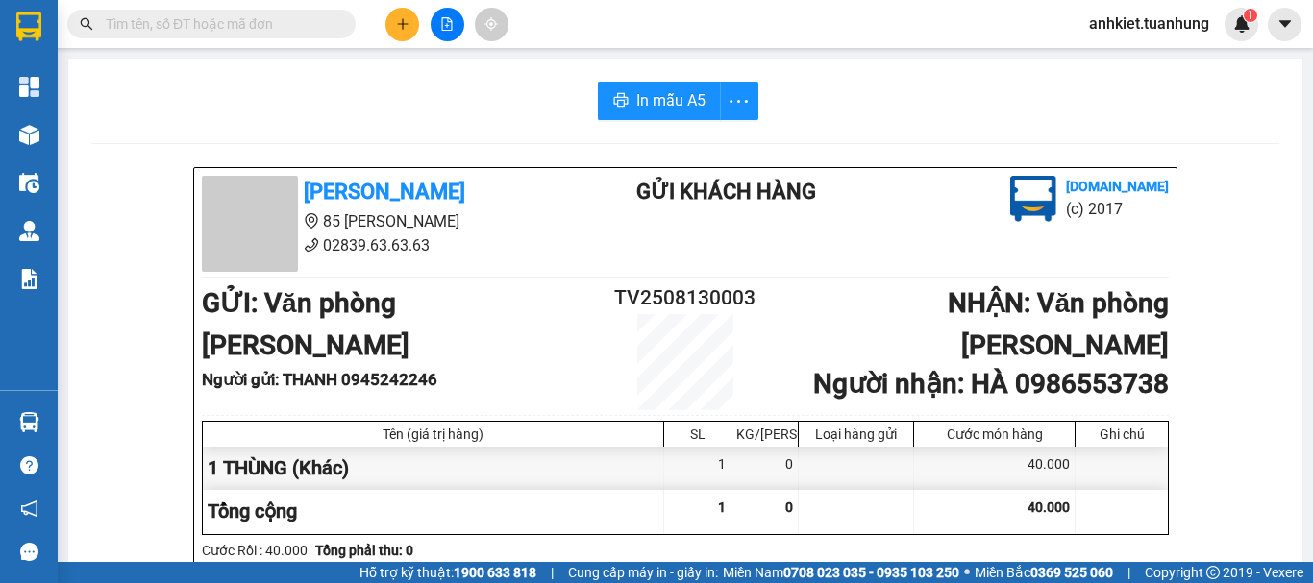
click at [393, 20] on button at bounding box center [402, 25] width 34 height 34
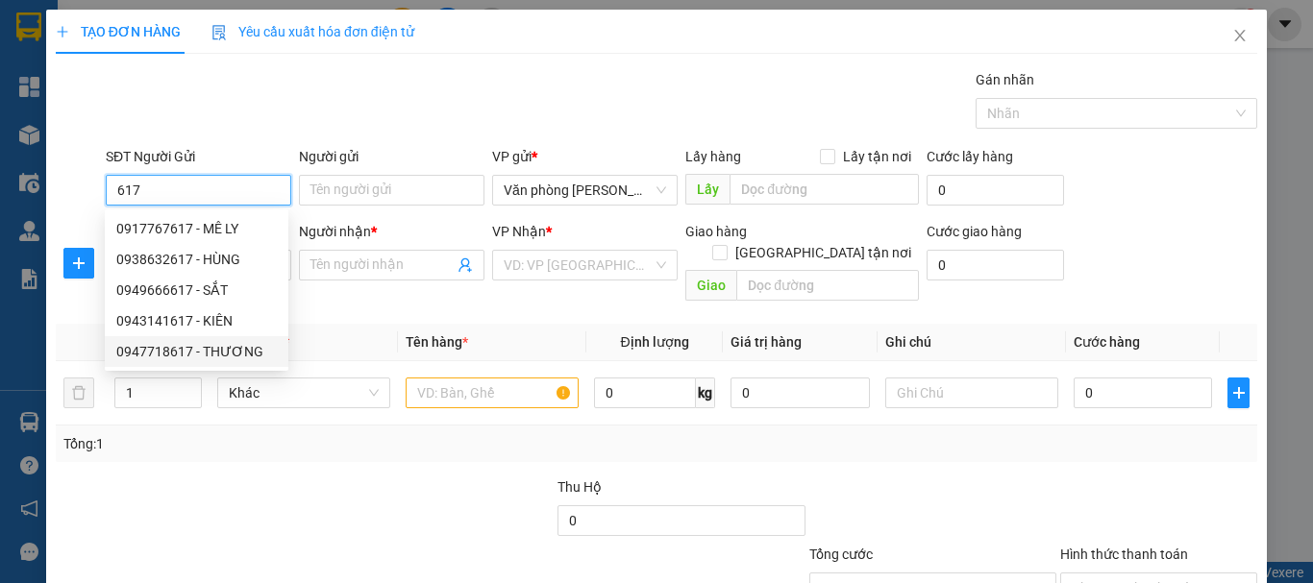
click at [218, 347] on div "0947718617 - THƯƠNG" at bounding box center [196, 351] width 161 height 21
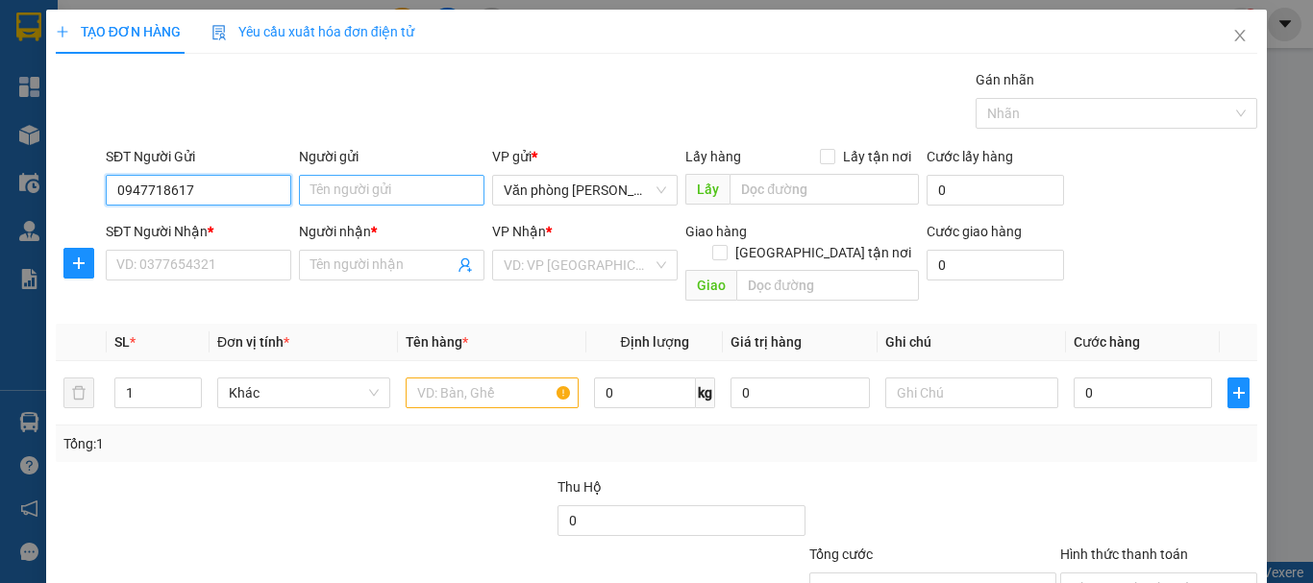
type input "0947718617"
click at [354, 179] on input "Người gửi" at bounding box center [392, 190] width 186 height 31
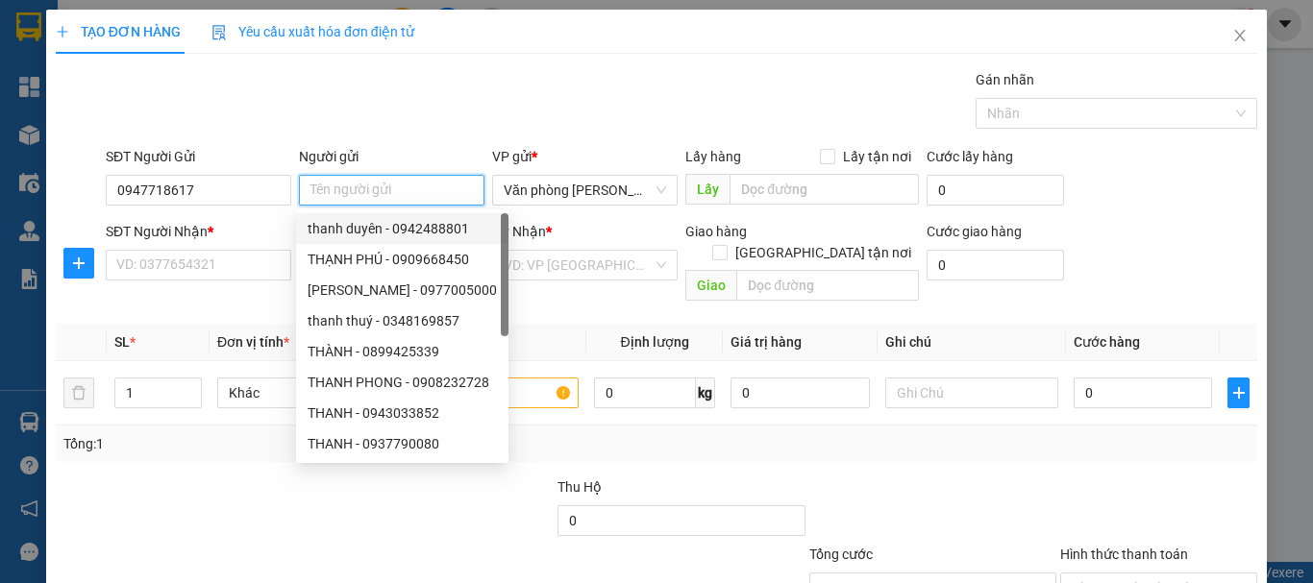
type input "/"
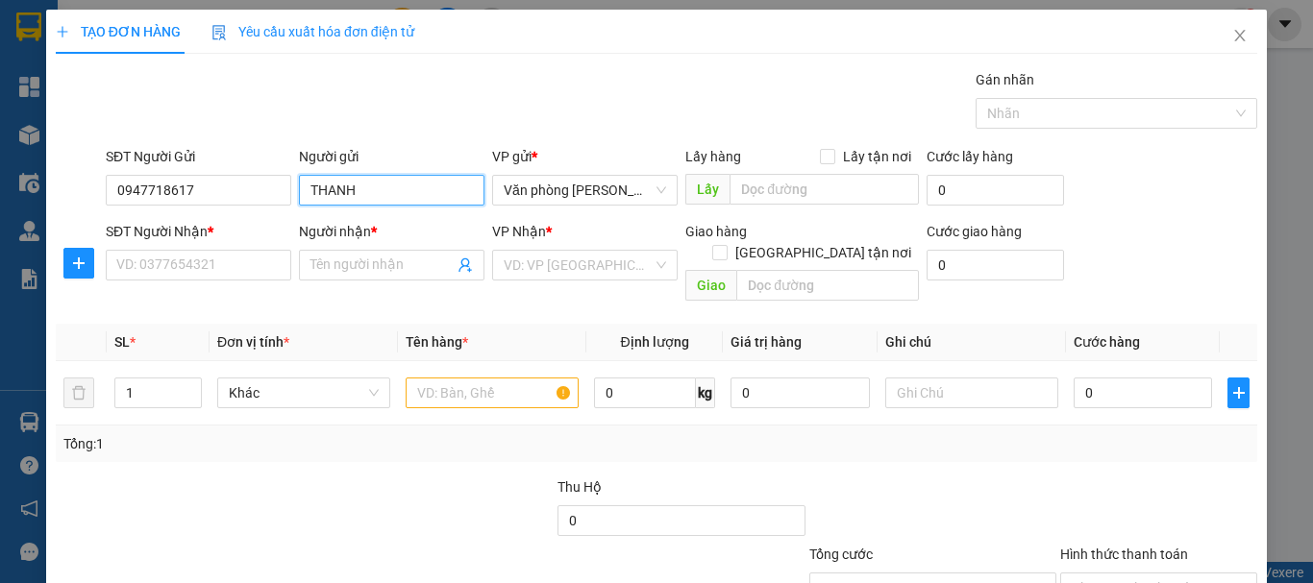
click at [377, 199] on input "THANH" at bounding box center [392, 190] width 186 height 31
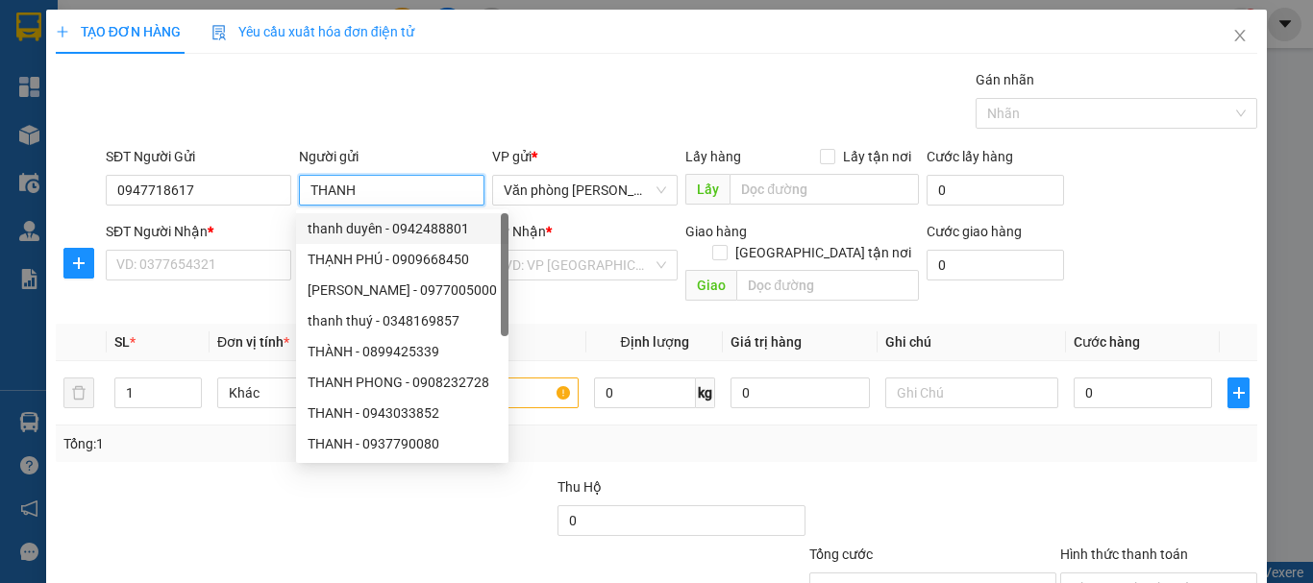
type input "*"
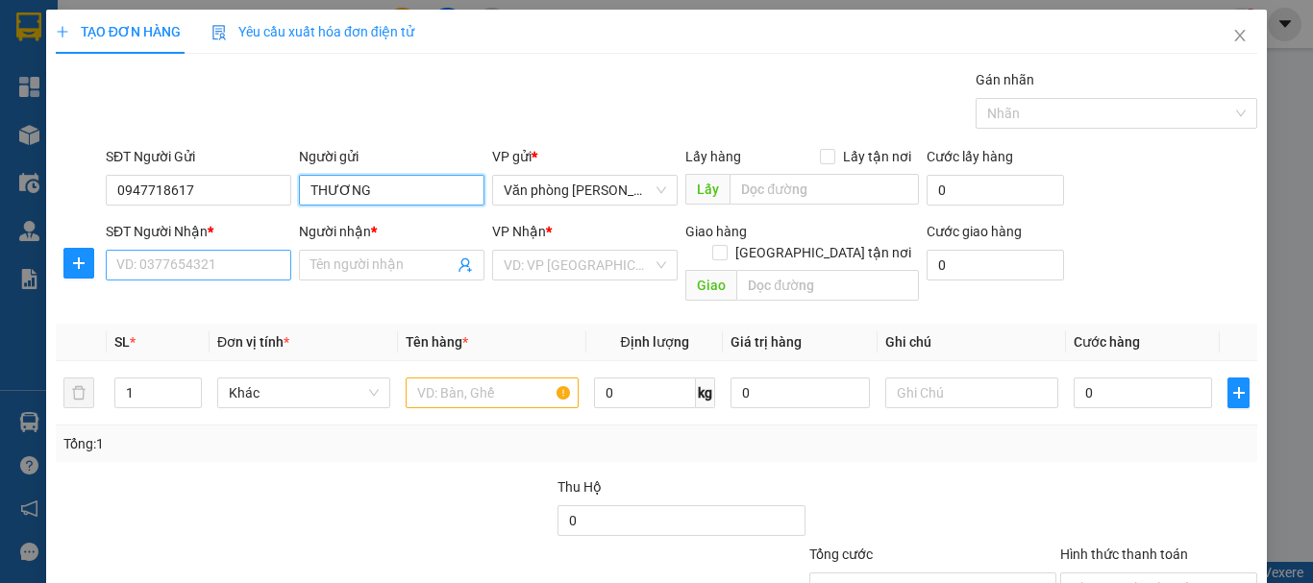
type input "THƯƠNG"
click at [192, 281] on div "SĐT Người Nhận * VD: 0377654321" at bounding box center [199, 254] width 186 height 67
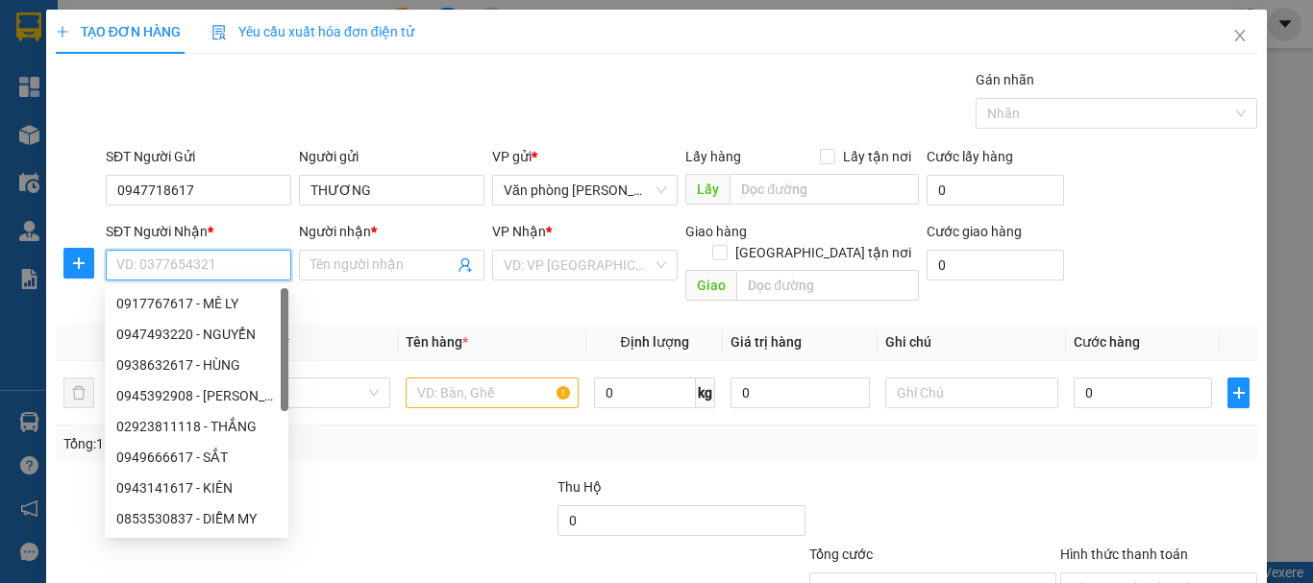
click at [186, 263] on input "SĐT Người Nhận *" at bounding box center [199, 265] width 186 height 31
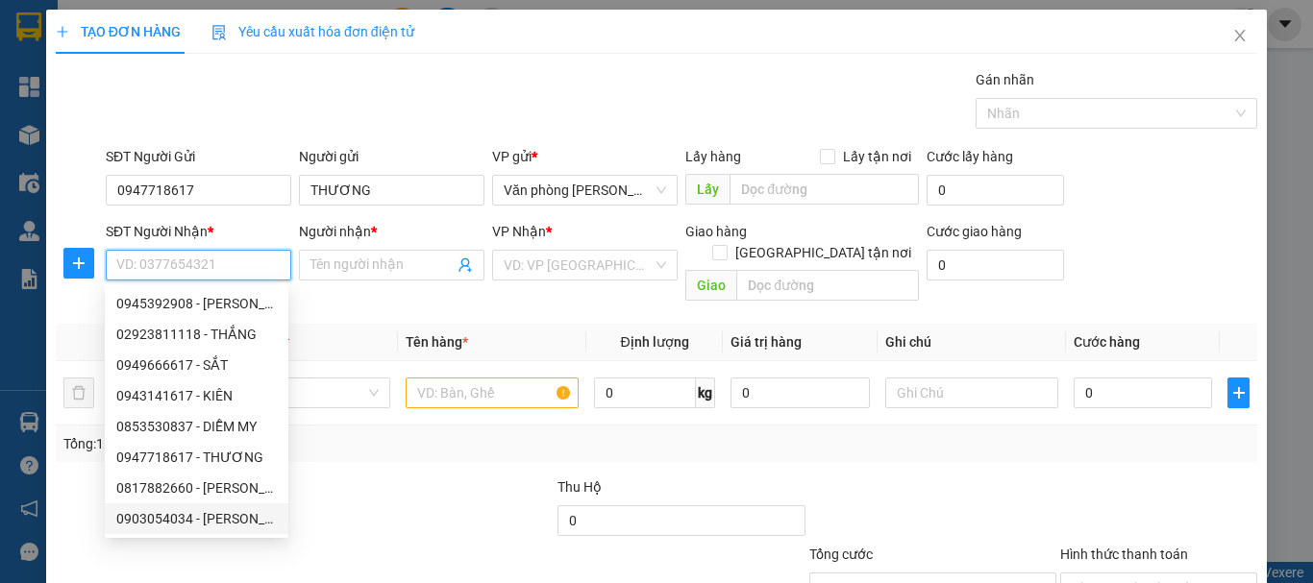
click at [254, 516] on div "0903054034 - KIM HỒNG" at bounding box center [196, 519] width 161 height 21
type input "0903054034"
type input "KIM HỒNG"
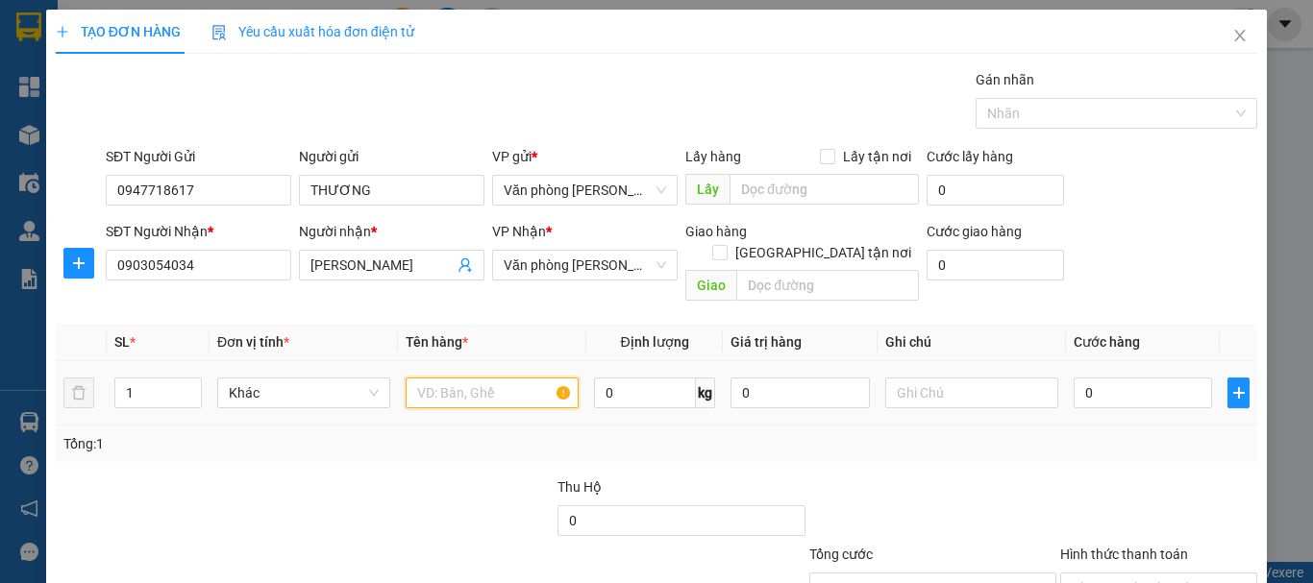
click at [409, 378] on input "text" at bounding box center [492, 393] width 173 height 31
type input "+"
type input "1 THÙNG"
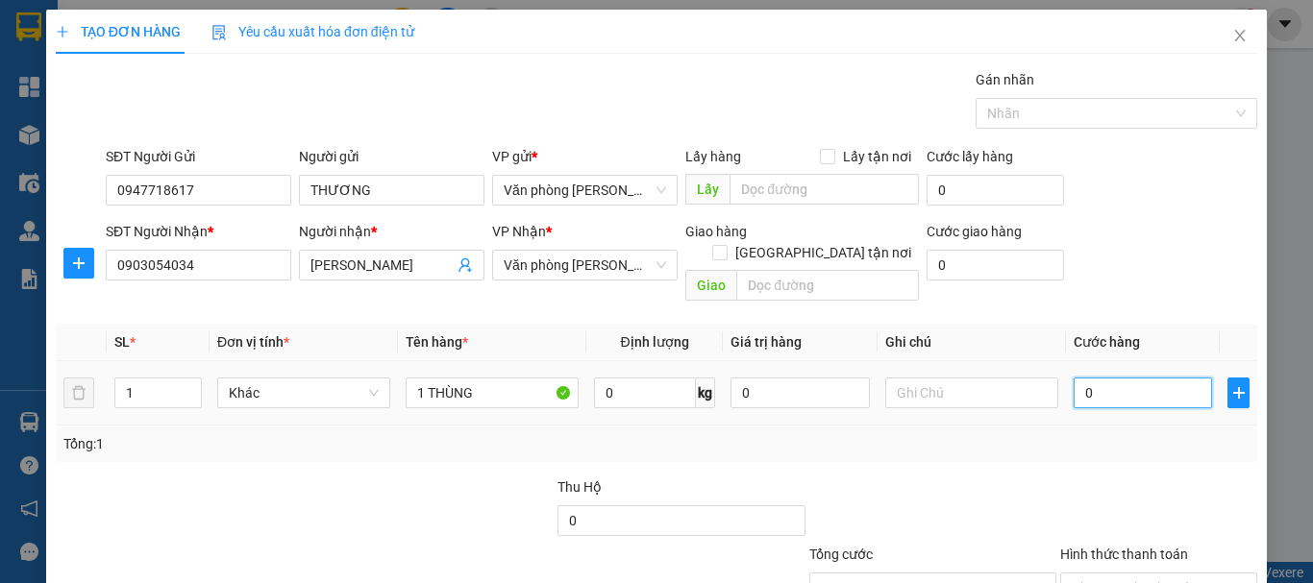
click at [1080, 378] on input "0" at bounding box center [1143, 393] width 138 height 31
type input "+4"
type input "4"
type input "+40"
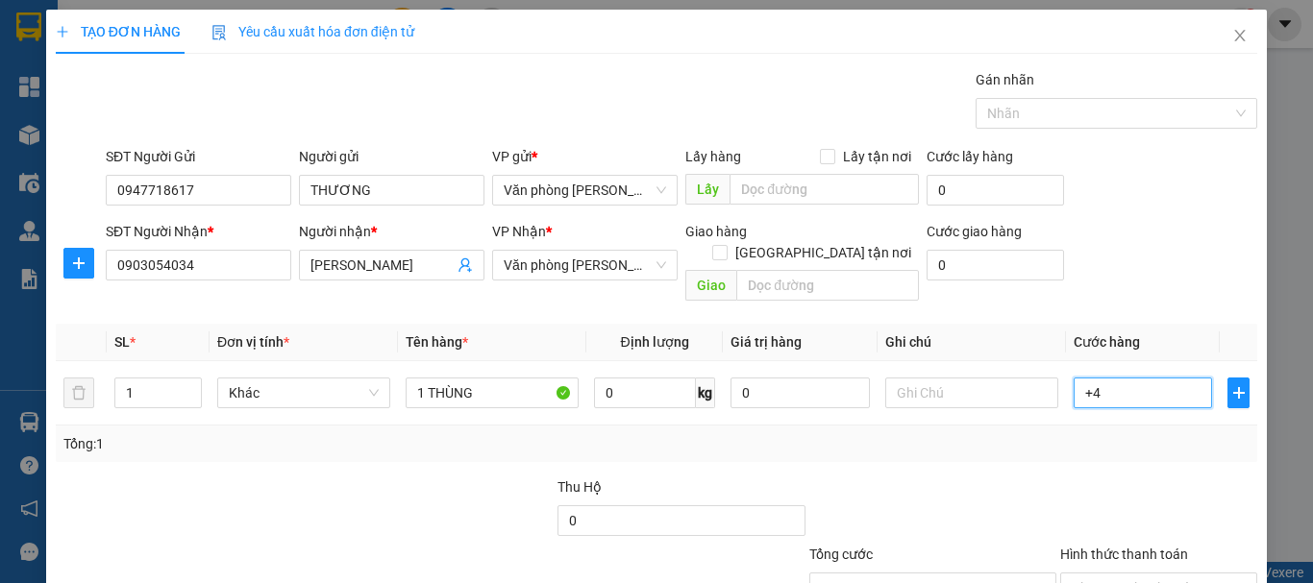
type input "40"
click at [976, 446] on div "Transit Pickup Surcharge Ids Transit Deliver Surcharge Ids Transit Deliver Surc…" at bounding box center [657, 382] width 1202 height 626
type input "40.000"
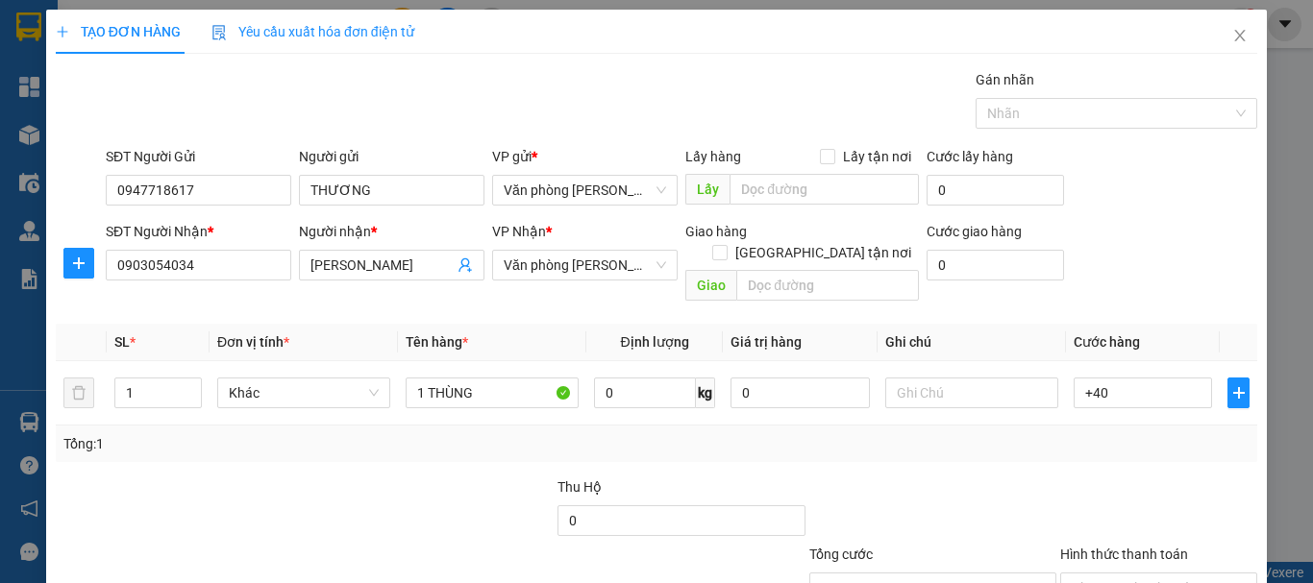
type input "40.000"
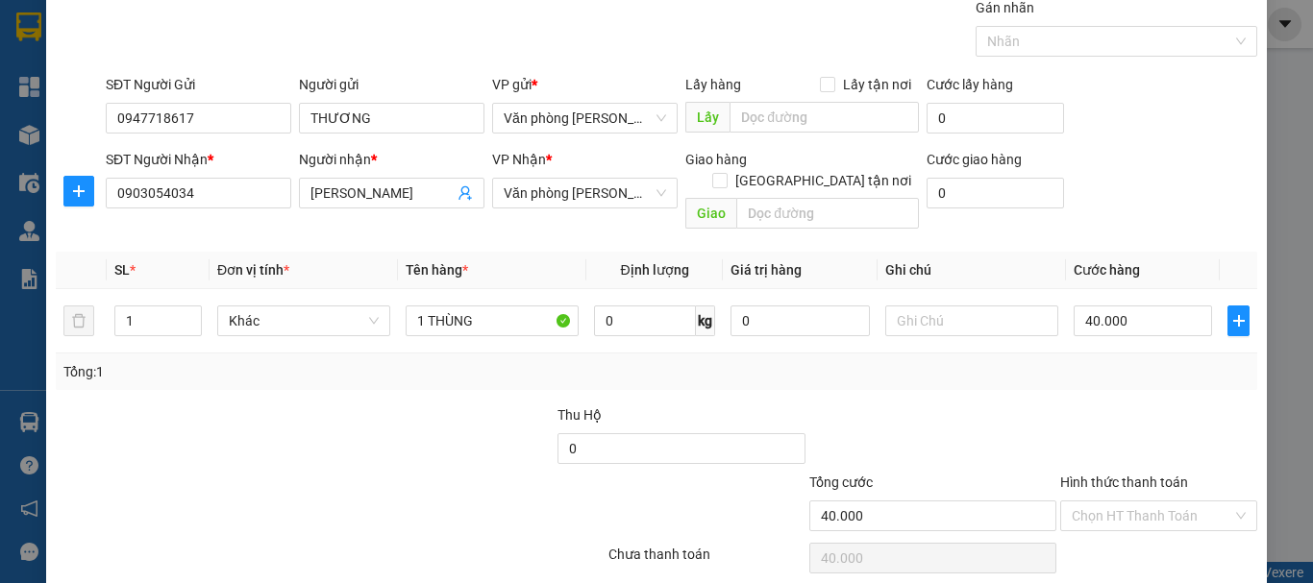
scroll to position [128, 0]
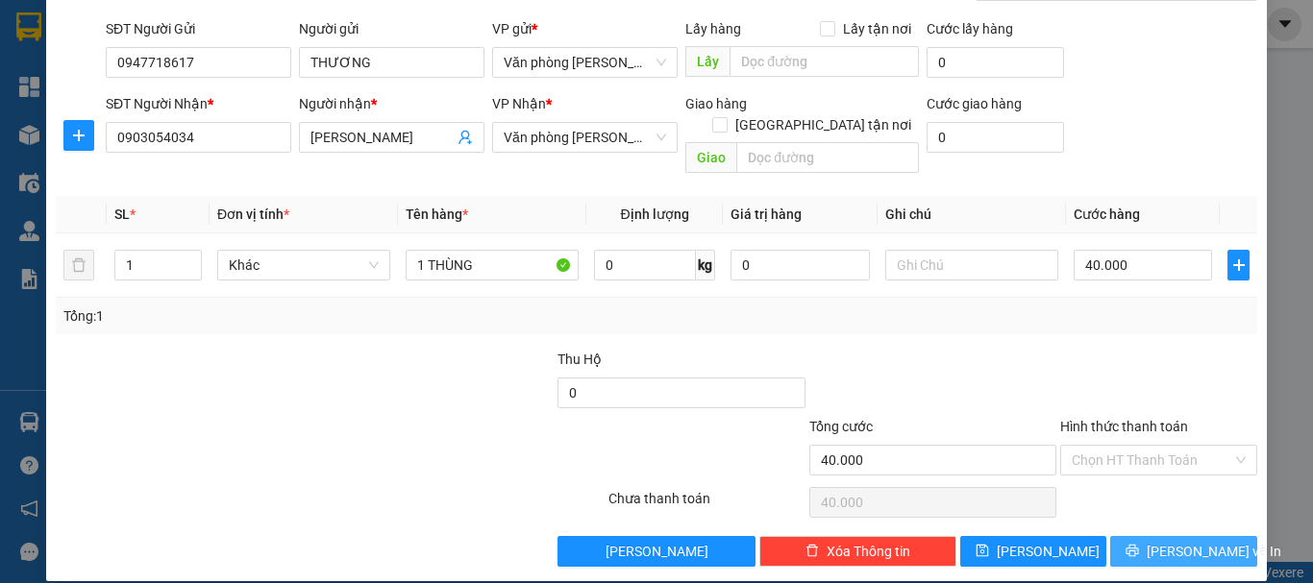
click at [1175, 541] on span "[PERSON_NAME] và In" at bounding box center [1214, 551] width 135 height 21
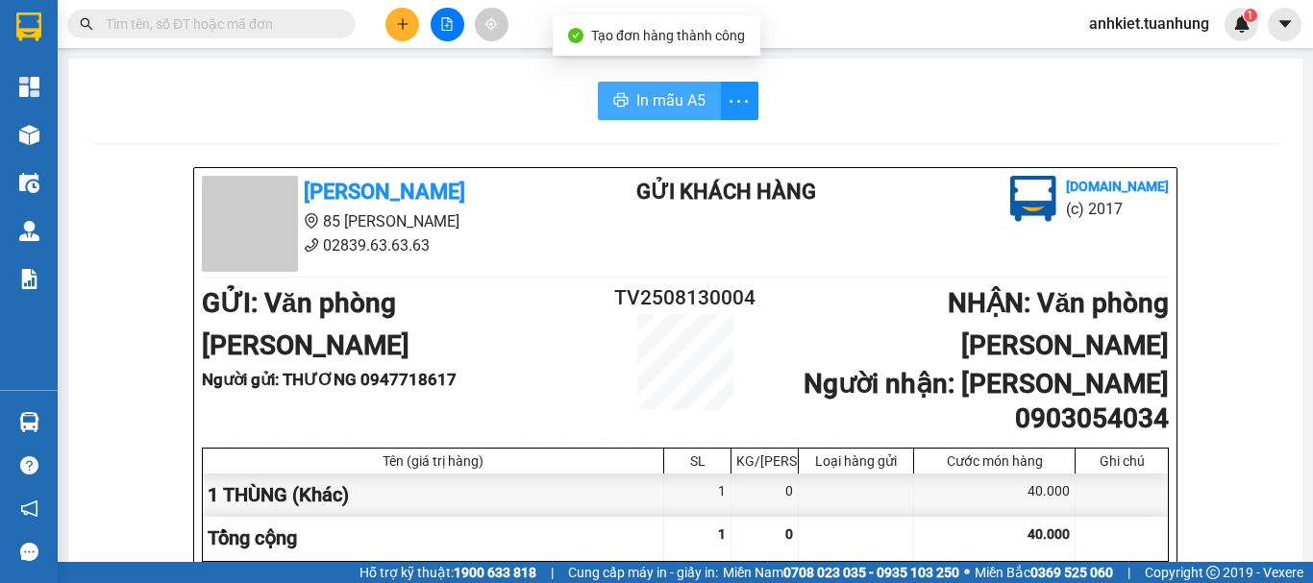
click at [615, 93] on icon "printer" at bounding box center [620, 99] width 15 height 15
